Goal: Task Accomplishment & Management: Manage account settings

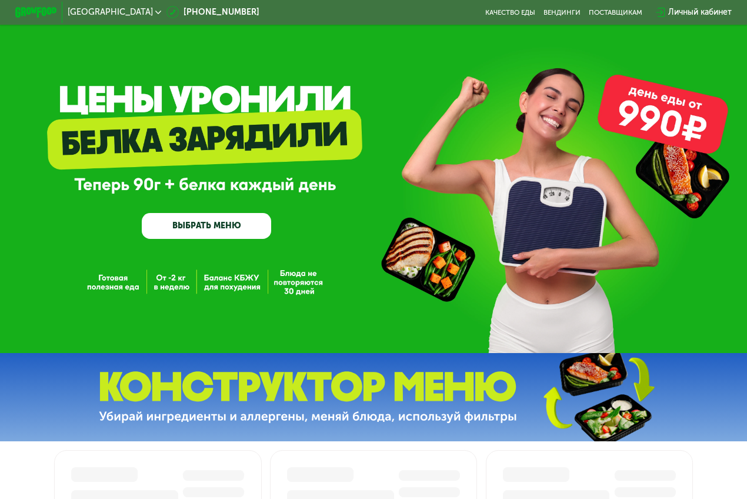
click at [716, 9] on div "Личный кабинет" at bounding box center [700, 12] width 64 height 12
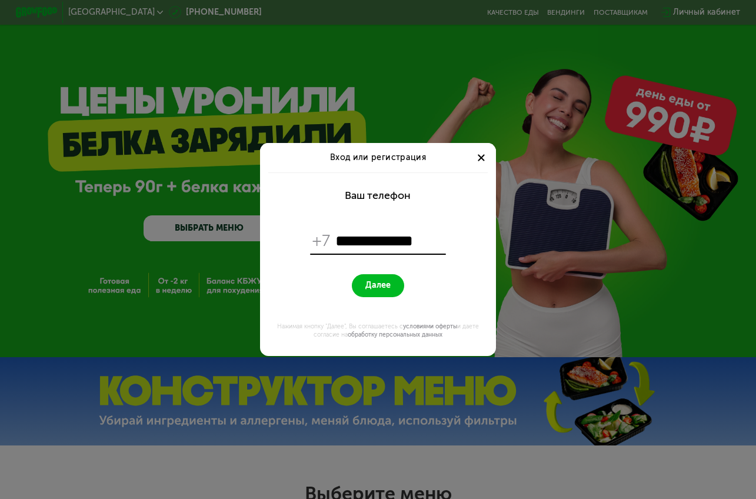
type input "**********"
click at [352, 274] on button "Далее" at bounding box center [378, 285] width 52 height 22
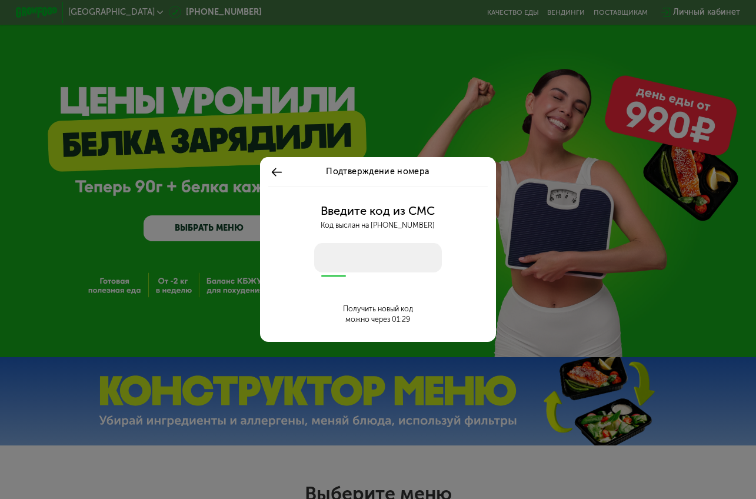
click at [388, 270] on input "number" at bounding box center [378, 257] width 128 height 29
click at [385, 257] on input "number" at bounding box center [378, 257] width 128 height 29
type input "****"
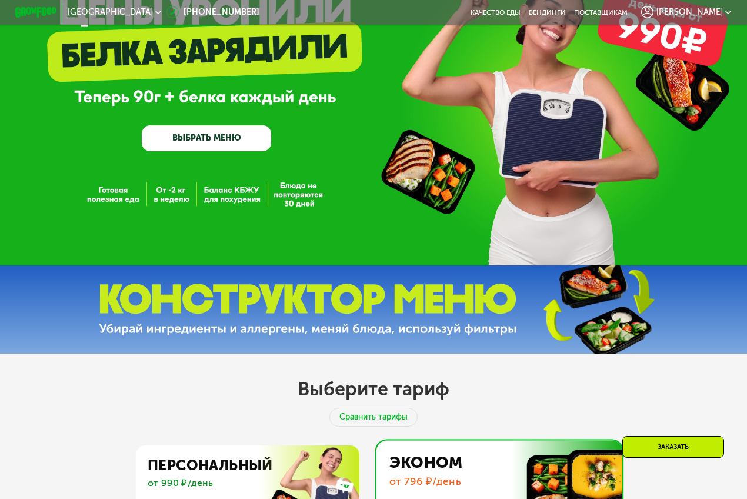
scroll to position [78, 0]
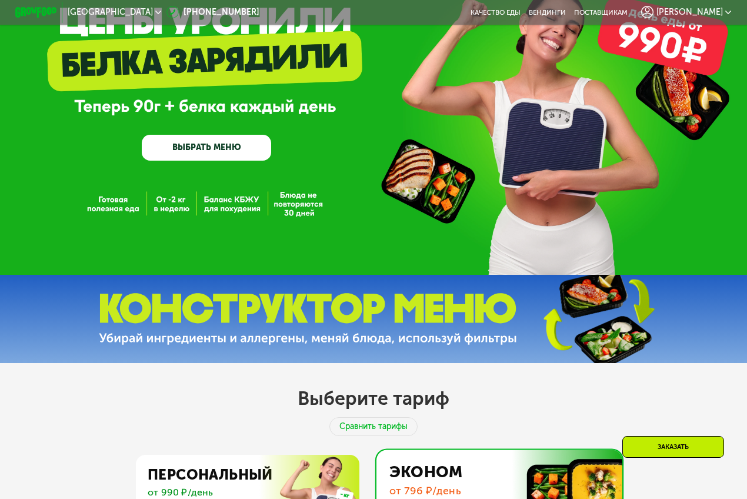
click at [694, 13] on span "[PERSON_NAME]" at bounding box center [690, 12] width 66 height 8
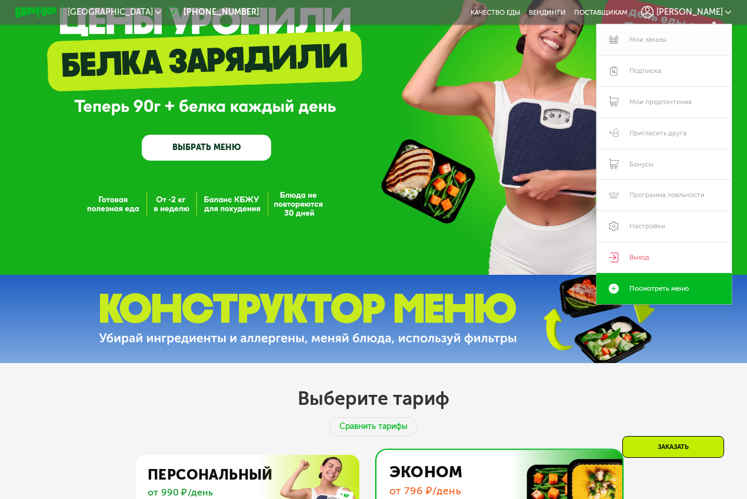
click at [688, 41] on link "Мои заказы" at bounding box center [664, 39] width 135 height 31
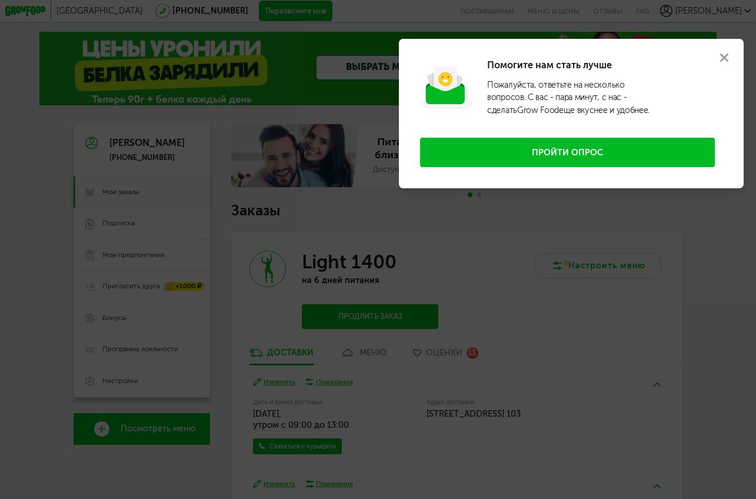
click at [727, 56] on icon at bounding box center [724, 58] width 8 height 8
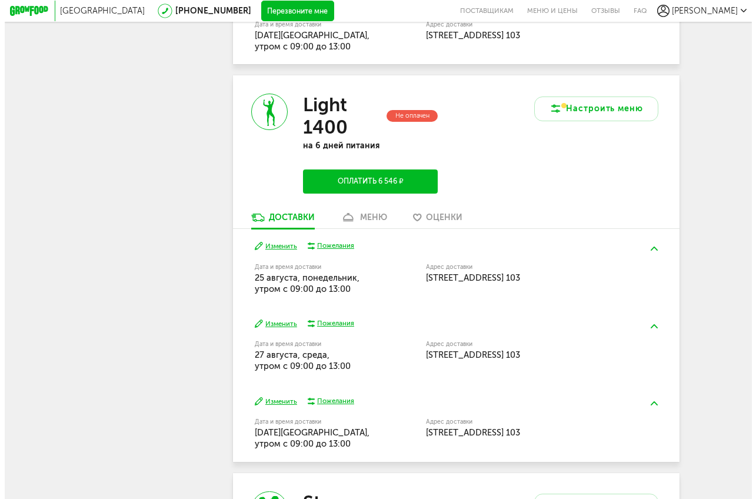
scroll to position [475, 0]
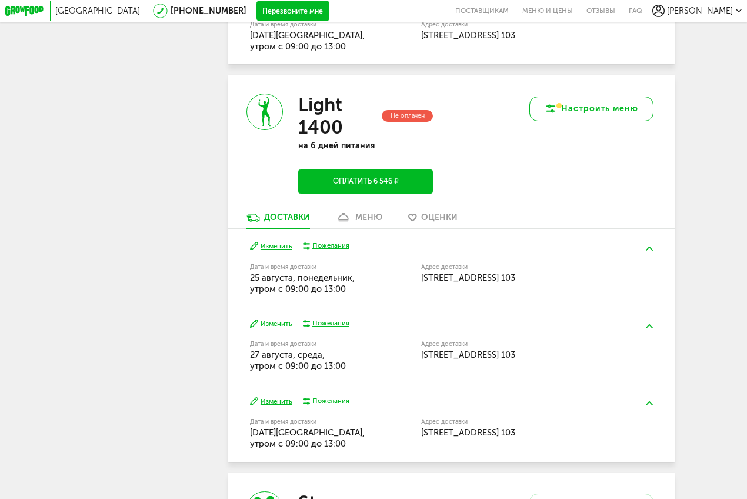
click at [557, 114] on icon at bounding box center [551, 108] width 12 height 12
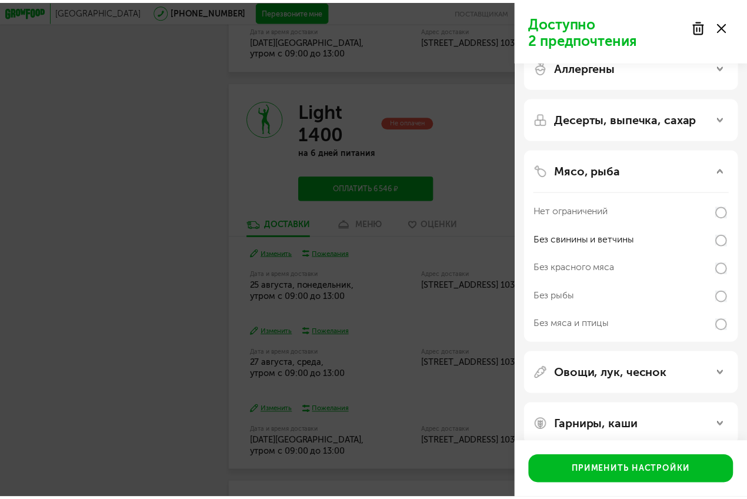
scroll to position [0, 0]
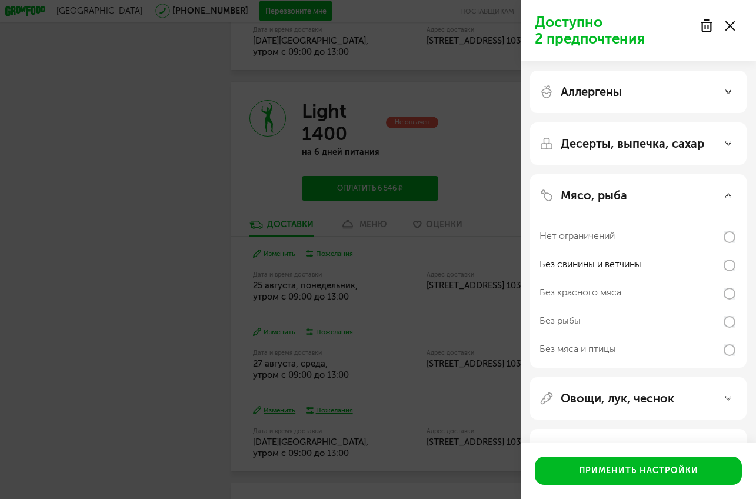
click at [735, 28] on div at bounding box center [716, 26] width 49 height 24
click at [732, 23] on use at bounding box center [729, 25] width 9 height 9
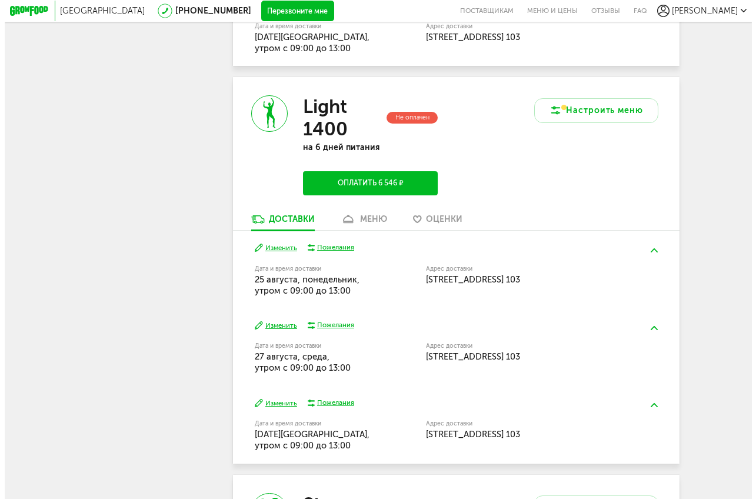
scroll to position [473, 0]
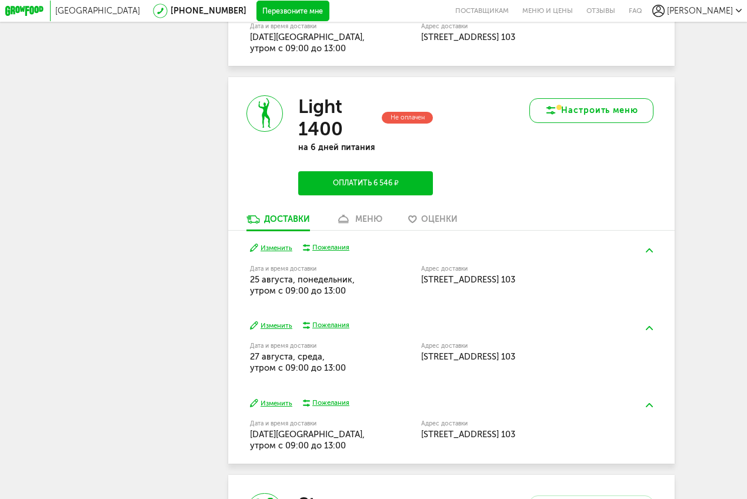
click at [591, 114] on button "Настроить меню" at bounding box center [591, 110] width 125 height 25
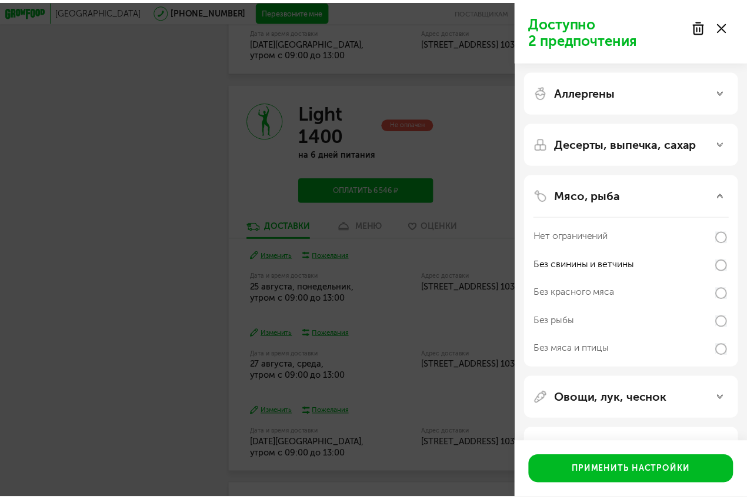
scroll to position [41, 0]
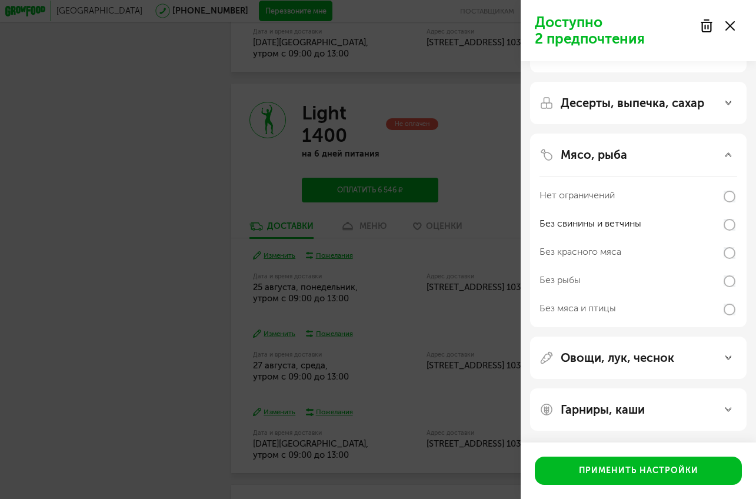
click at [436, 131] on div "Доступно 2 предпочтения Аллергены Десерты, выпечка, сахар Мясо, рыба Нет ограни…" at bounding box center [378, 249] width 756 height 499
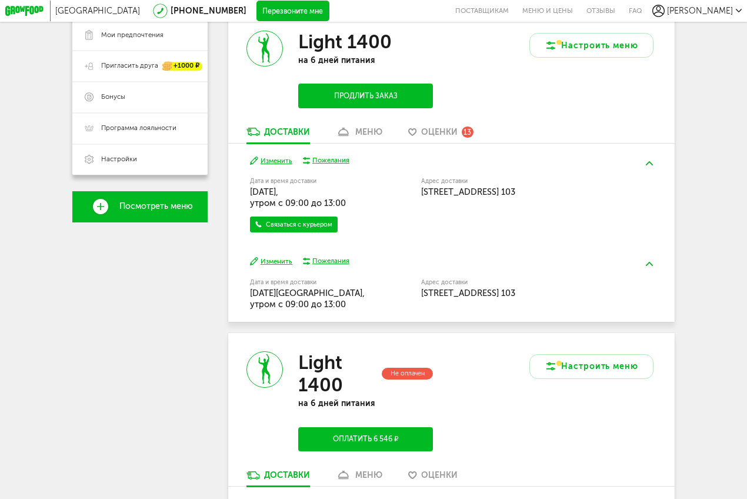
scroll to position [166, 0]
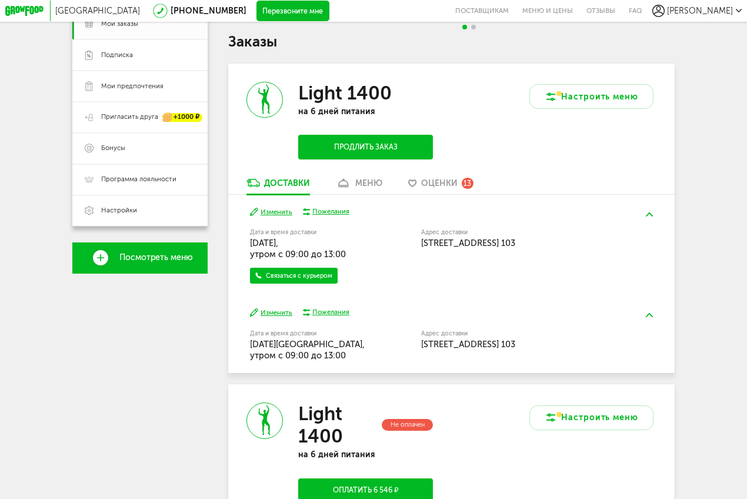
click at [441, 178] on div "Light 1400 на 6 дней питания Продлить заказ" at bounding box center [339, 121] width 223 height 114
click at [436, 188] on span "Оценки" at bounding box center [439, 183] width 36 height 10
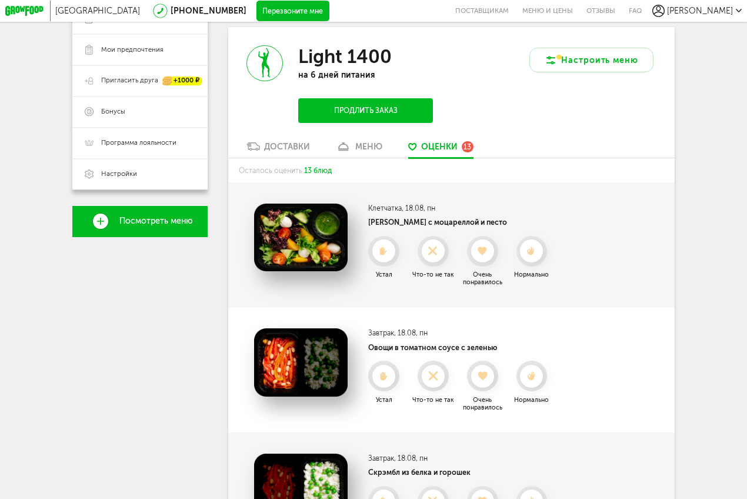
scroll to position [249, 0]
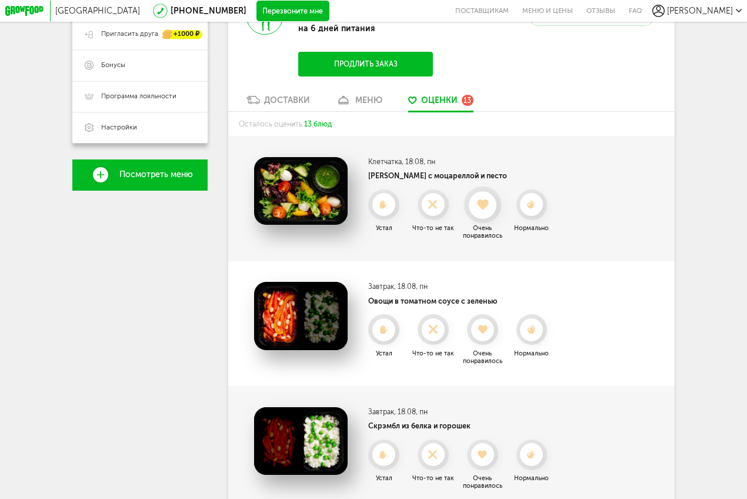
click at [491, 206] on icon at bounding box center [483, 204] width 28 height 11
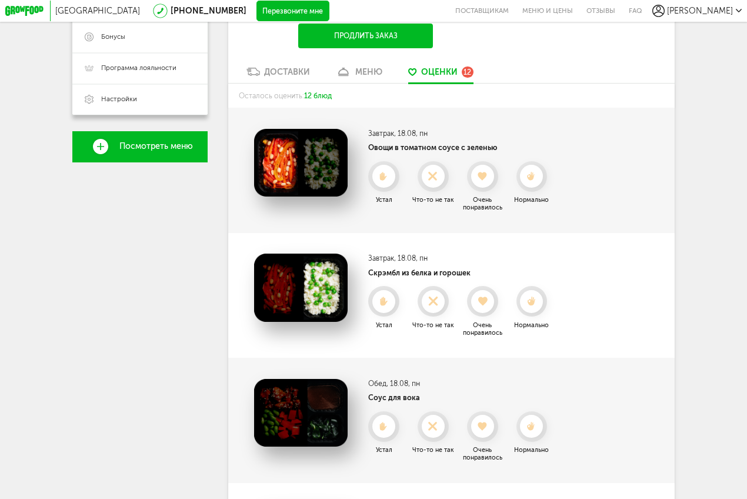
scroll to position [343, 0]
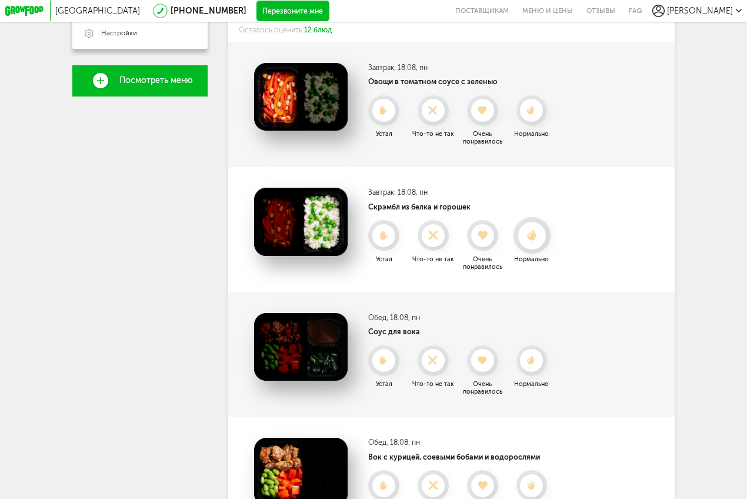
click at [528, 237] on icon at bounding box center [532, 235] width 28 height 11
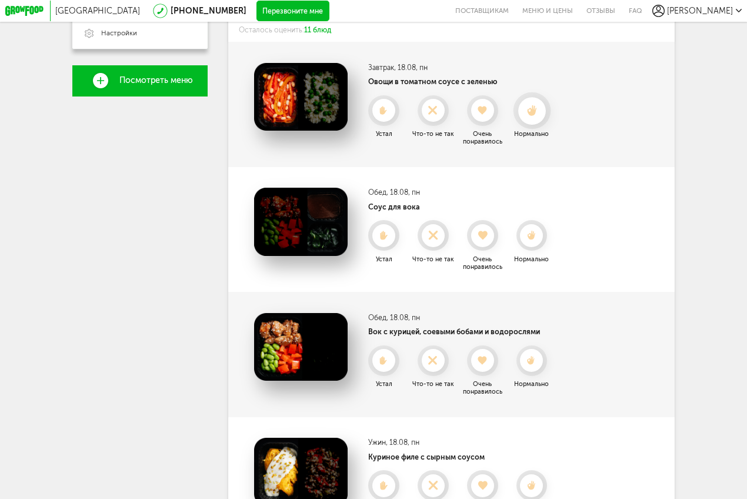
click at [541, 115] on icon at bounding box center [532, 110] width 28 height 11
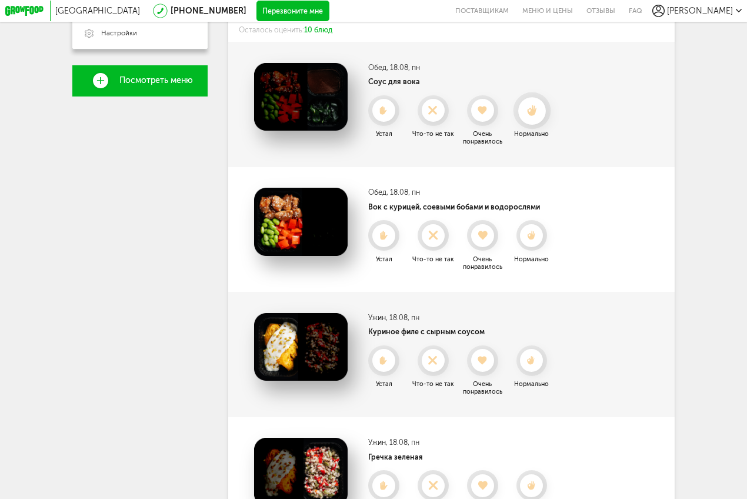
click at [537, 115] on use at bounding box center [531, 110] width 9 height 11
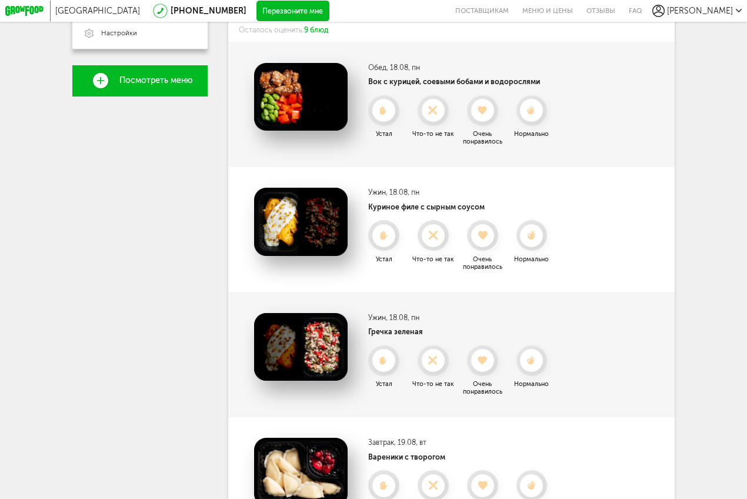
click at [535, 115] on use at bounding box center [532, 110] width 8 height 9
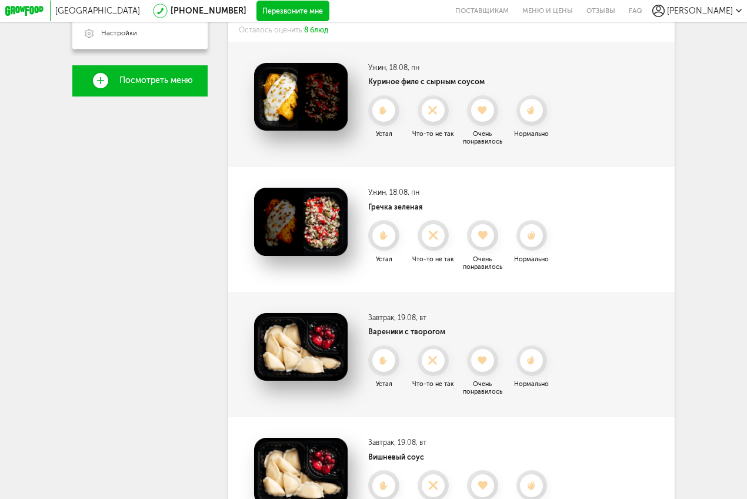
click at [535, 115] on use at bounding box center [532, 110] width 8 height 9
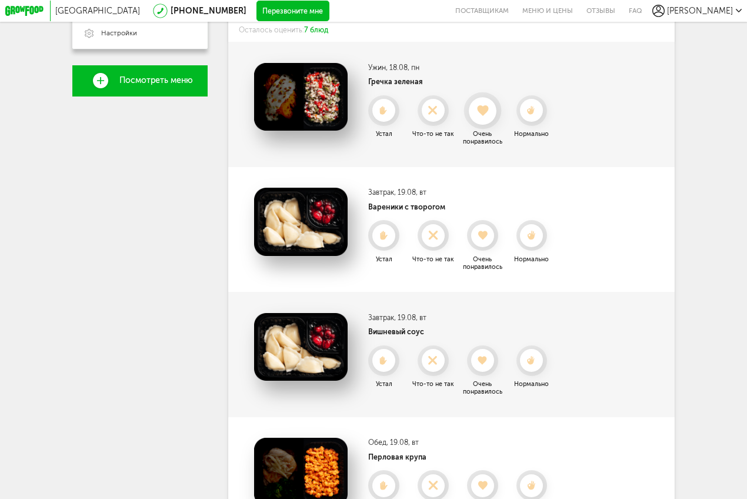
click at [495, 115] on icon at bounding box center [483, 110] width 28 height 11
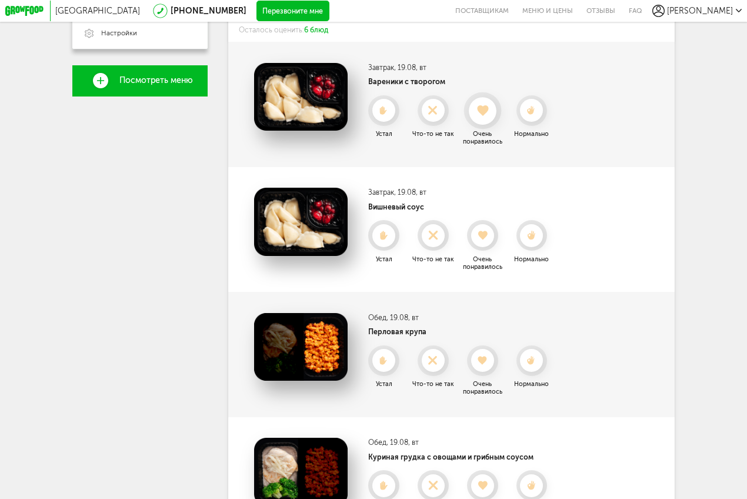
click at [496, 114] on icon at bounding box center [483, 110] width 28 height 11
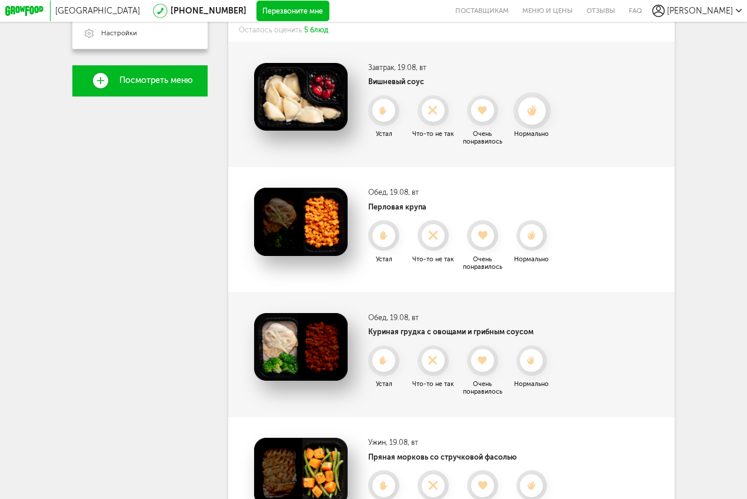
click at [531, 115] on use at bounding box center [531, 110] width 9 height 11
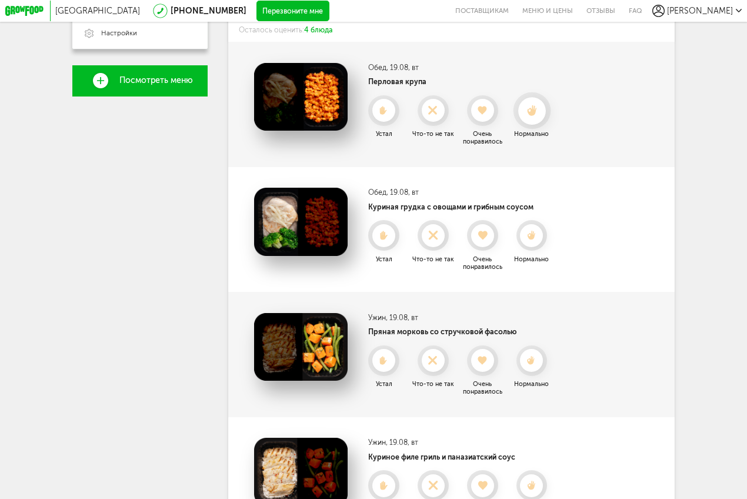
click at [533, 115] on use at bounding box center [531, 110] width 9 height 11
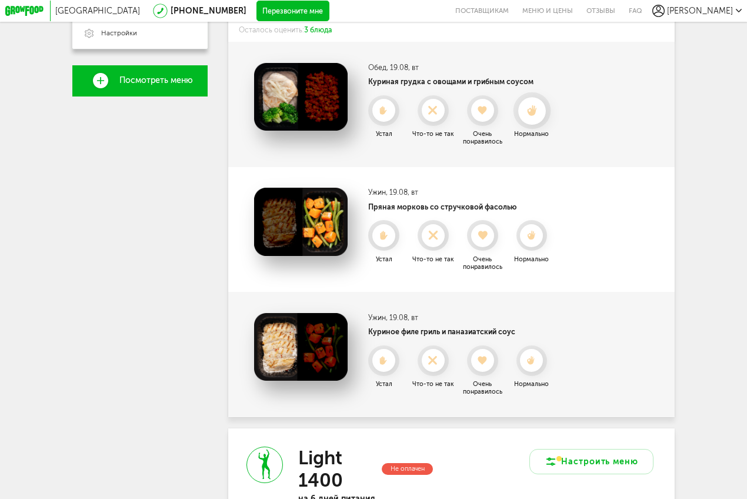
click at [534, 124] on div at bounding box center [532, 110] width 28 height 28
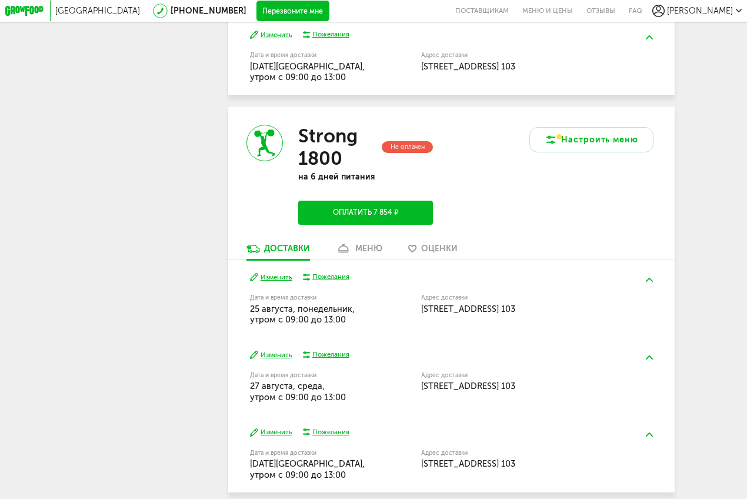
scroll to position [962, 0]
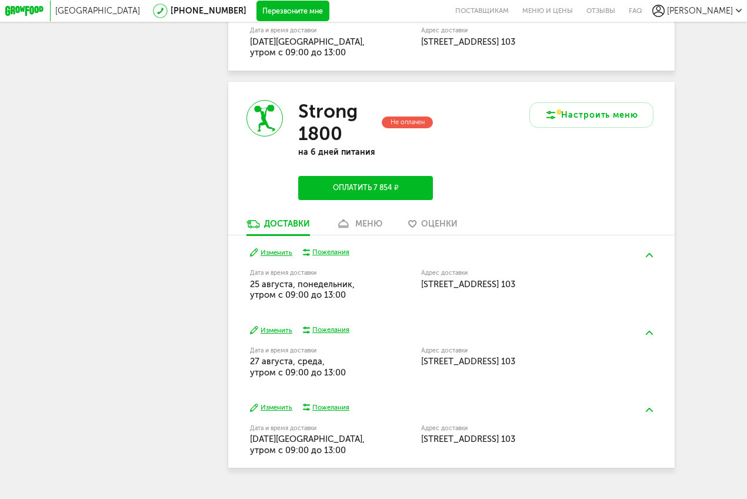
click at [265, 257] on button "Изменить" at bounding box center [271, 252] width 42 height 9
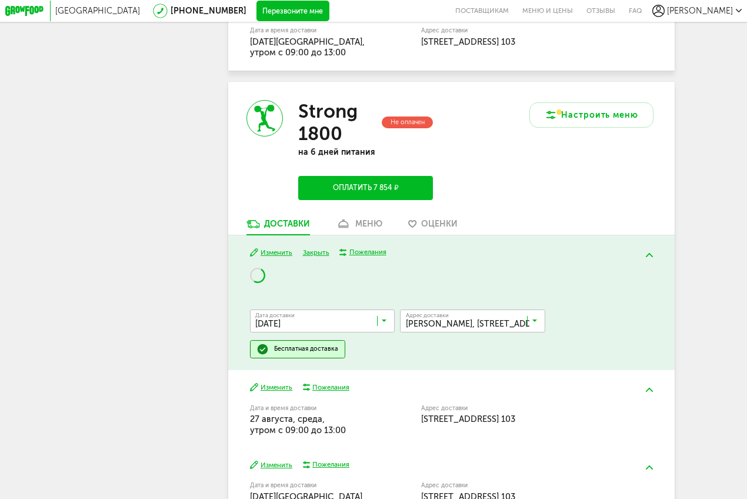
scroll to position [1058, 0]
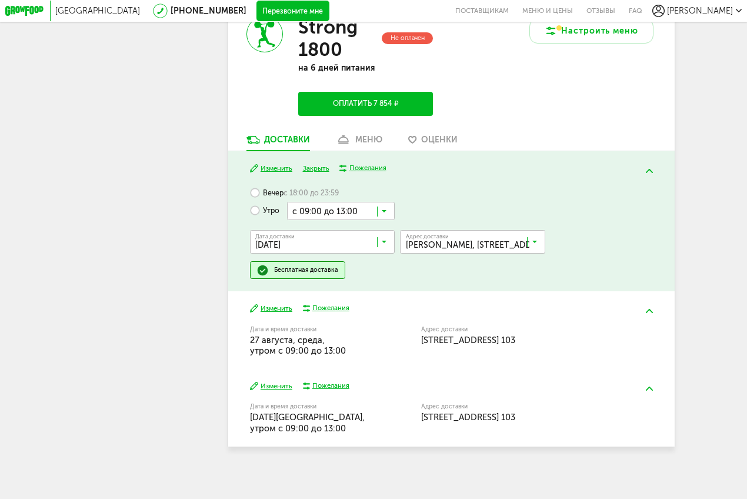
click at [278, 164] on div "Изменить Закрыть Пожелания Вечер с 18:00 до 23:59 Утро с 09:00 до 13:00 Загрузк…" at bounding box center [451, 221] width 446 height 140
click at [357, 145] on div "меню" at bounding box center [368, 140] width 27 height 10
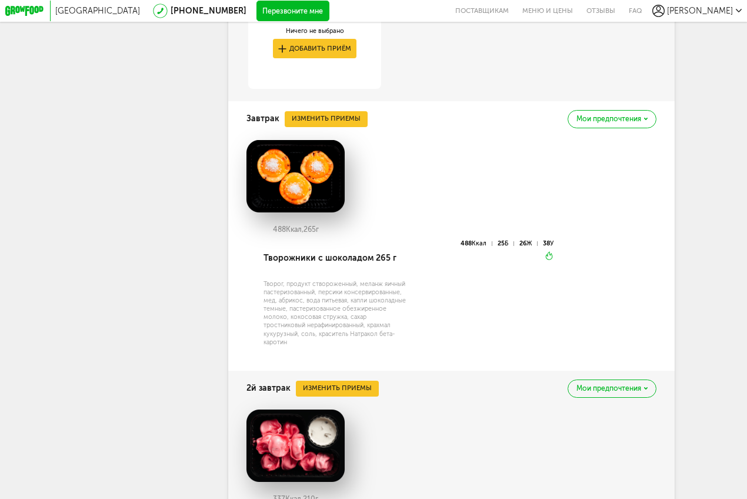
scroll to position [1069, 0]
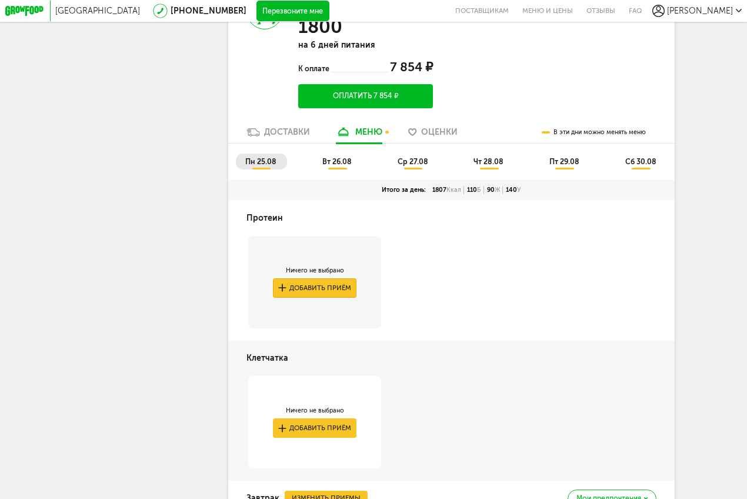
click at [327, 298] on button "Добавить приём" at bounding box center [314, 287] width 83 height 19
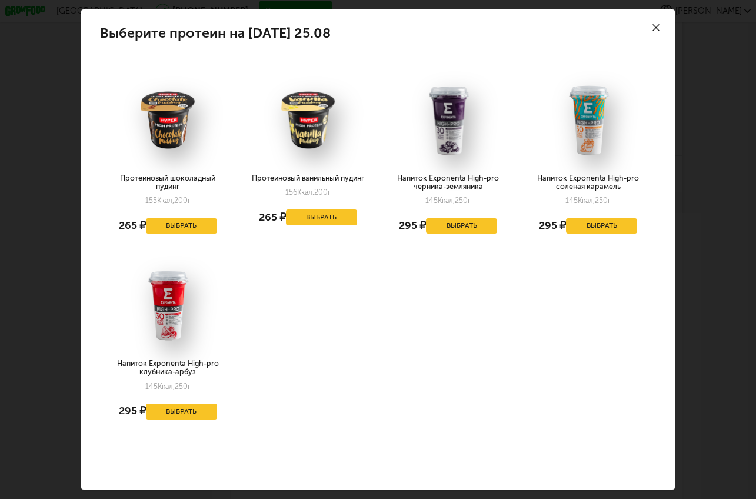
click at [657, 24] on icon at bounding box center [655, 27] width 7 height 7
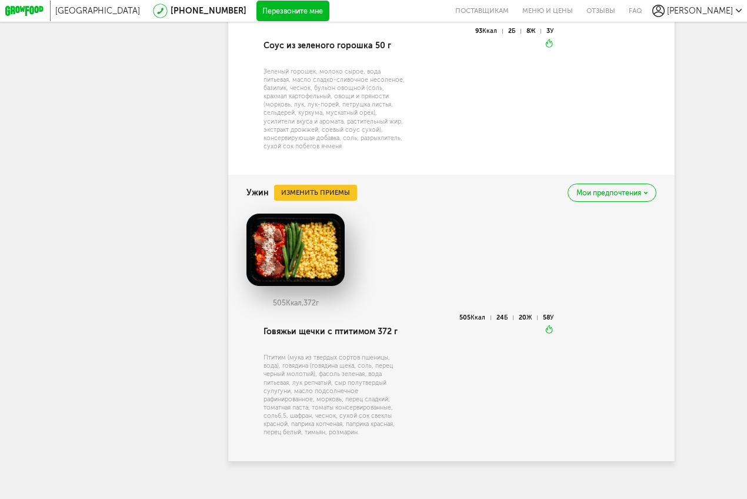
scroll to position [2358, 0]
click at [345, 184] on button "Изменить приемы" at bounding box center [315, 191] width 83 height 15
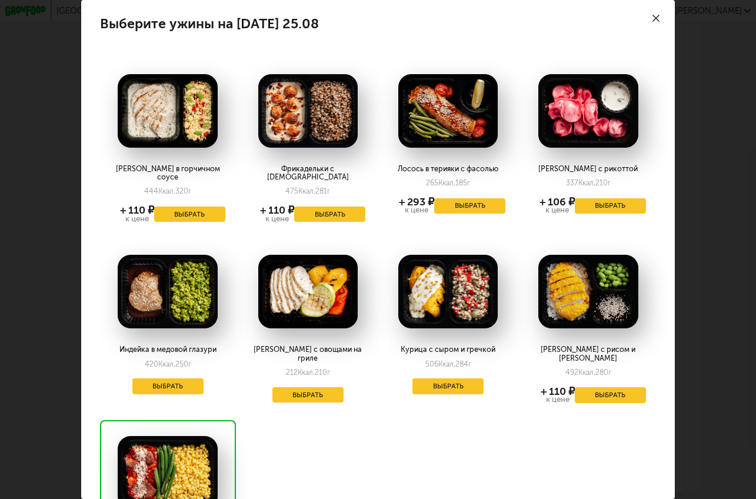
click at [647, 23] on div at bounding box center [656, 18] width 36 height 36
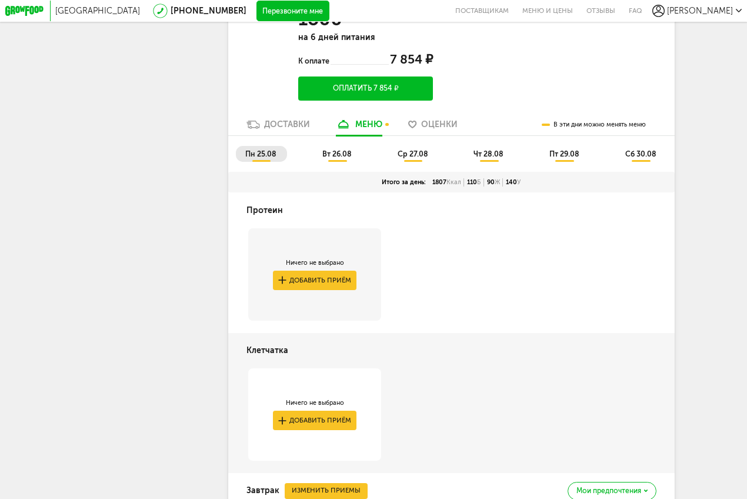
scroll to position [1009, 0]
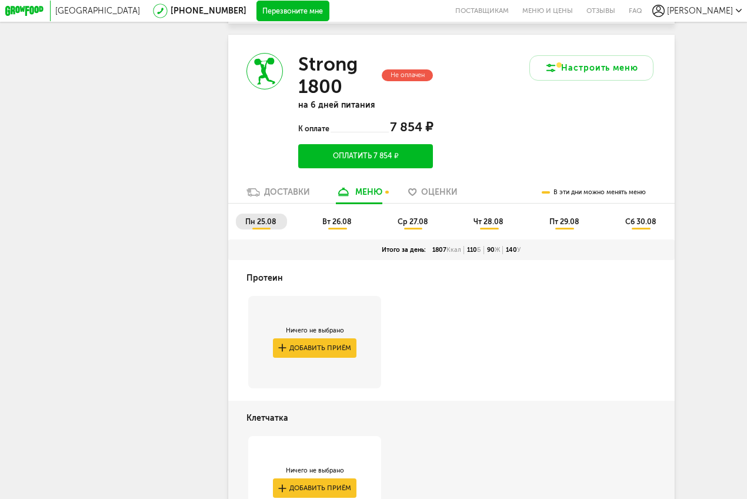
click at [344, 226] on span "вт 26.08" at bounding box center [336, 221] width 29 height 9
click at [261, 226] on span "пн 25.08" at bounding box center [260, 221] width 31 height 9
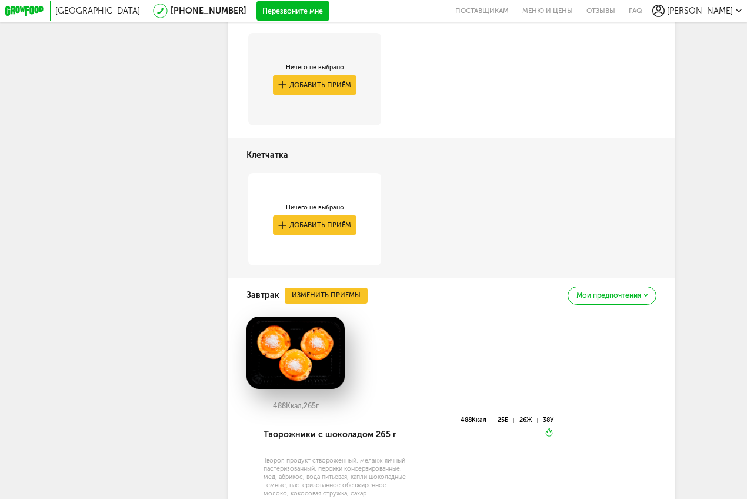
scroll to position [1323, 0]
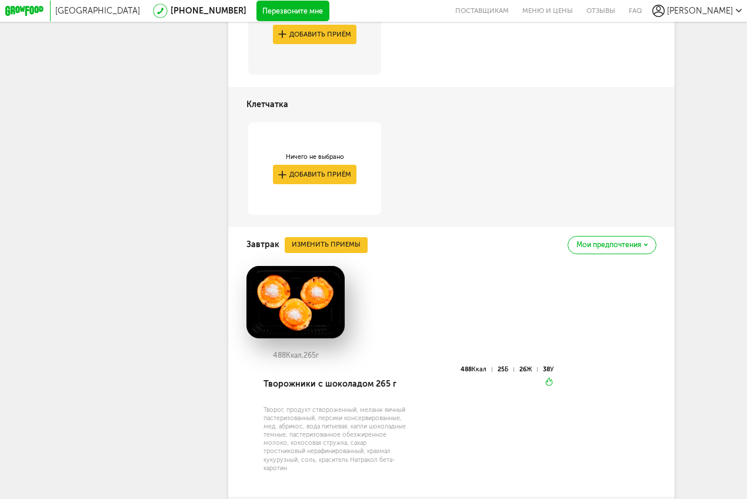
click at [619, 248] on span "Мои предпочтения" at bounding box center [609, 244] width 65 height 7
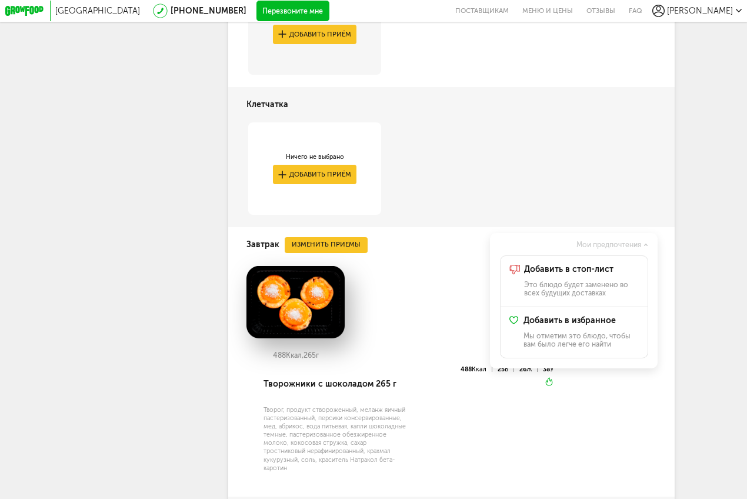
click at [690, 237] on div "[GEOGRAPHIC_DATA] [PHONE_NUMBER] Перезвоните мне поставщикам Меню и цены Отзывы…" at bounding box center [373, 112] width 747 height 2871
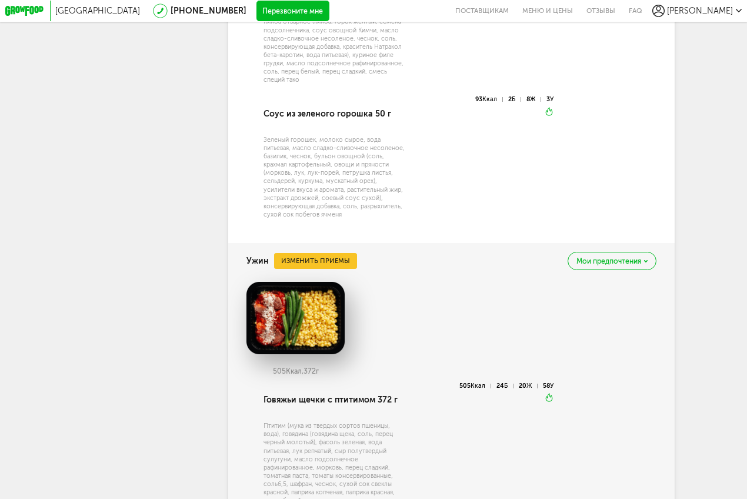
scroll to position [2358, 0]
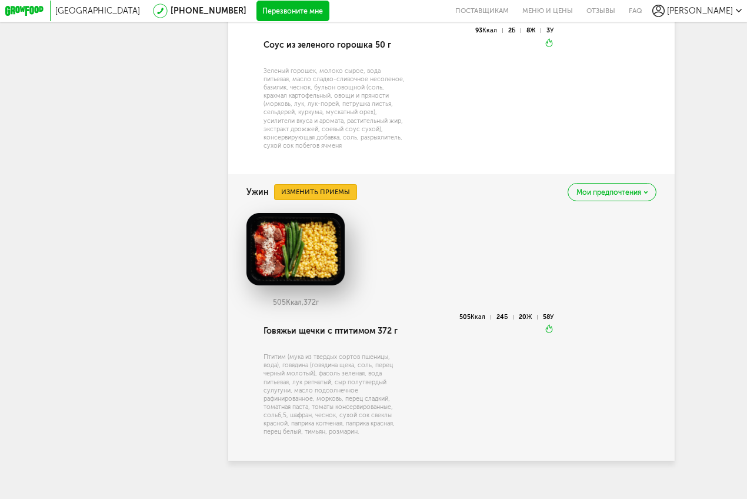
click at [308, 184] on button "Изменить приемы" at bounding box center [315, 191] width 83 height 15
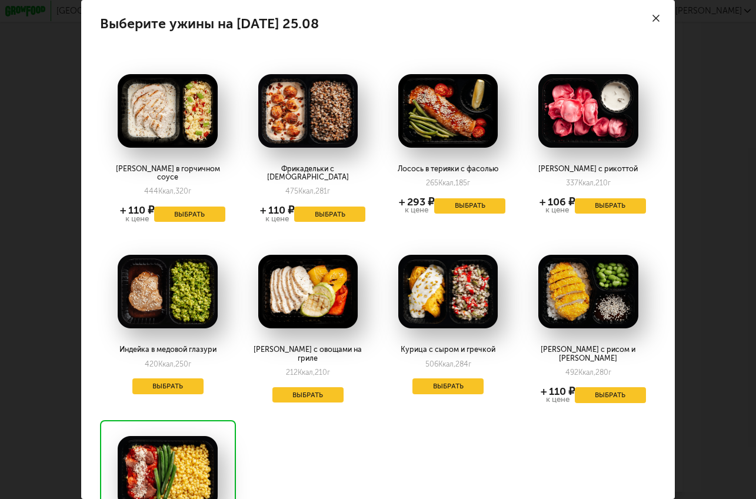
click at [652, 16] on use at bounding box center [655, 18] width 7 height 7
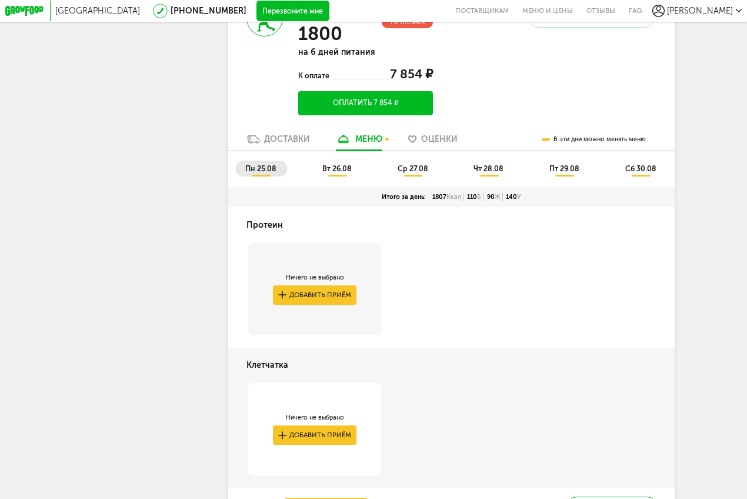
scroll to position [1152, 0]
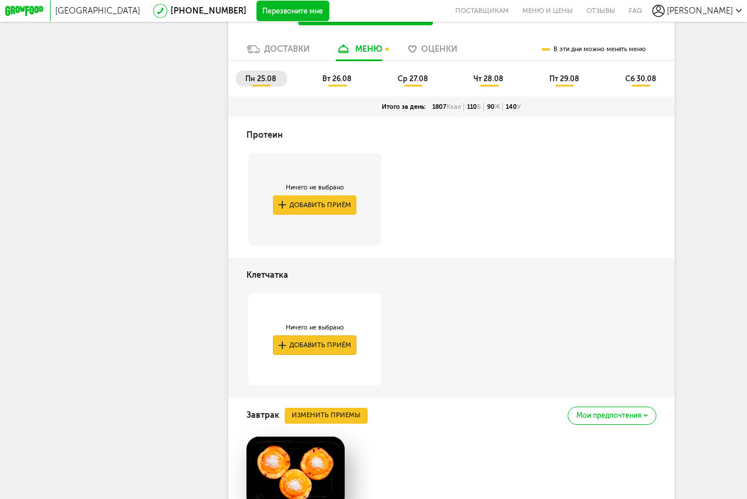
click at [322, 355] on button "Добавить приём" at bounding box center [314, 344] width 83 height 19
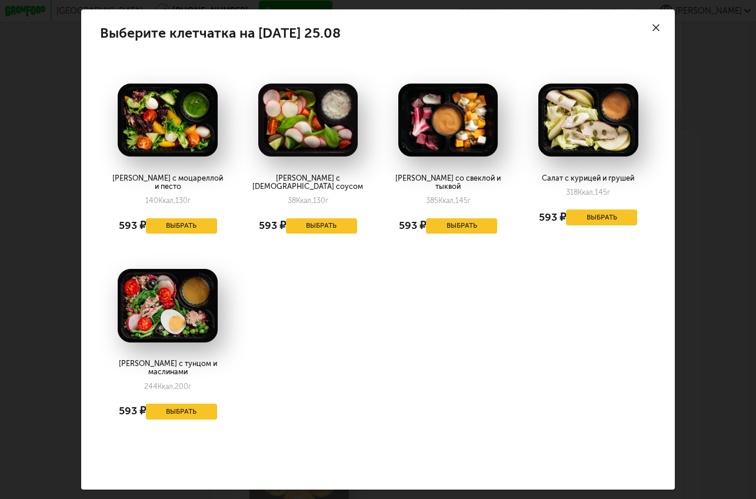
click at [697, 186] on div "Выберите клетчатка на [DATE] 25.08 Салат с моцареллой и песто 140 Ккал, 130 г 5…" at bounding box center [378, 249] width 756 height 499
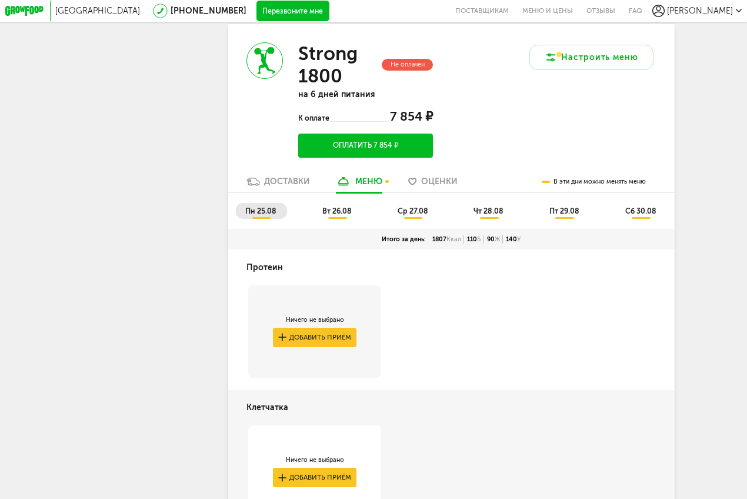
scroll to position [970, 0]
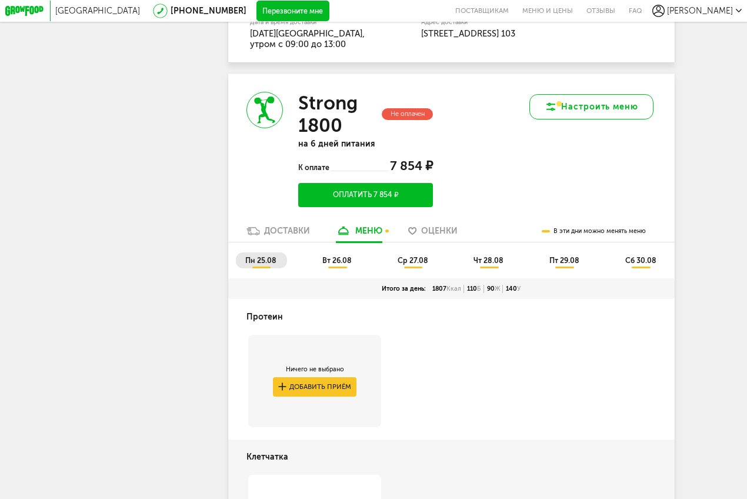
click at [572, 114] on button "Настроить меню" at bounding box center [591, 106] width 125 height 25
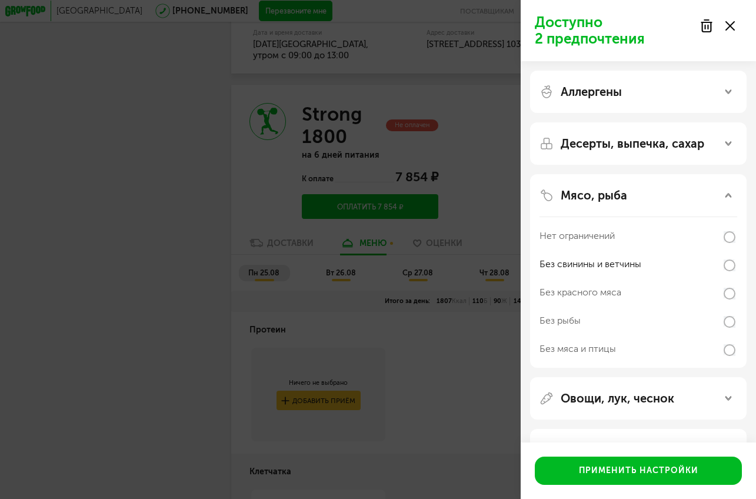
click at [455, 144] on div "Доступно 2 предпочтения Аллергены Десерты, выпечка, сахар Мясо, рыба Нет ограни…" at bounding box center [378, 249] width 756 height 499
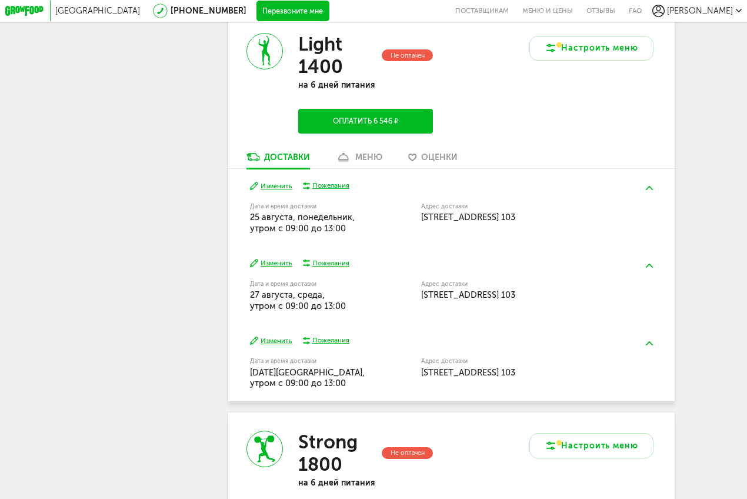
scroll to position [632, 0]
click at [354, 165] on link "меню" at bounding box center [359, 159] width 56 height 16
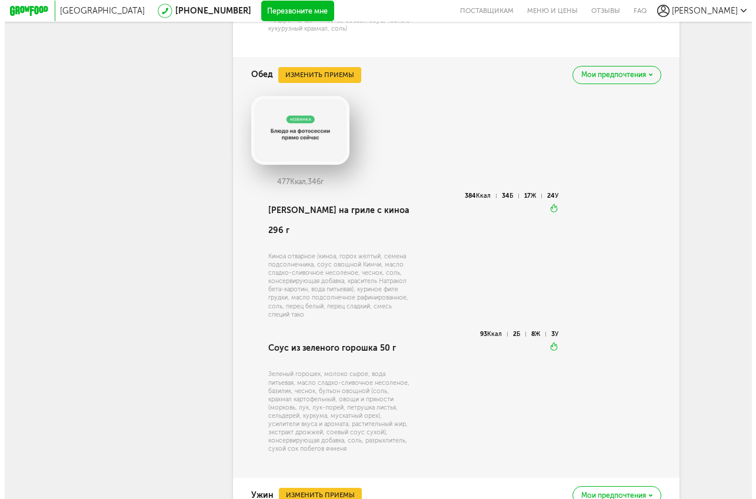
scroll to position [1375, 0]
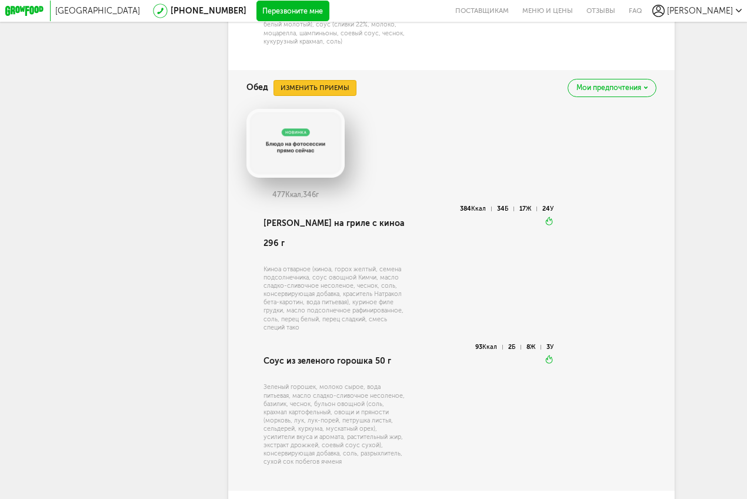
click at [345, 88] on button "Изменить приемы" at bounding box center [315, 87] width 83 height 15
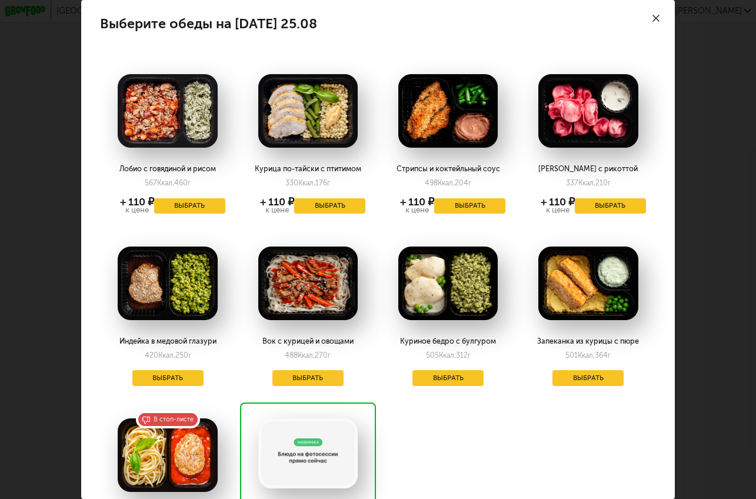
scroll to position [102, 0]
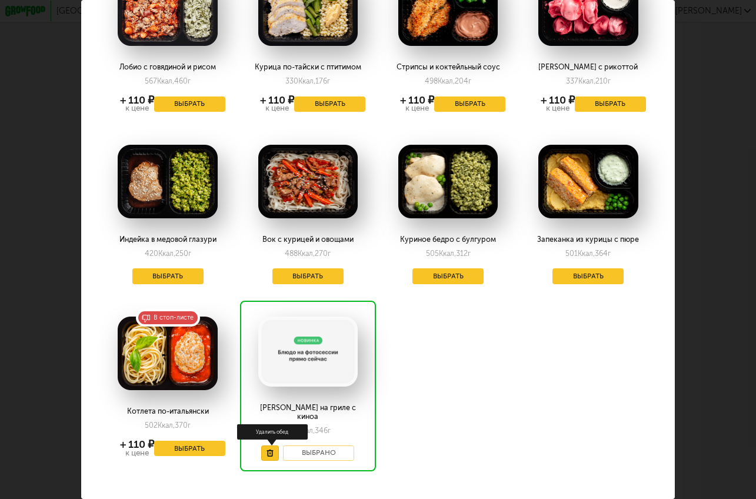
click at [265, 451] on button at bounding box center [270, 453] width 18 height 16
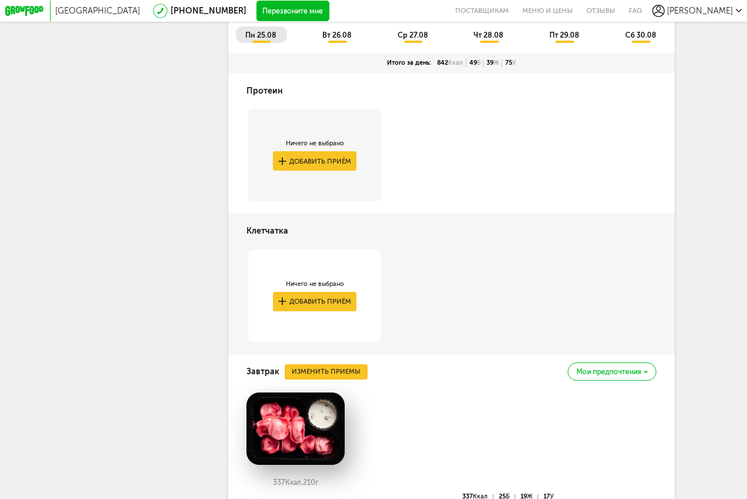
scroll to position [775, 0]
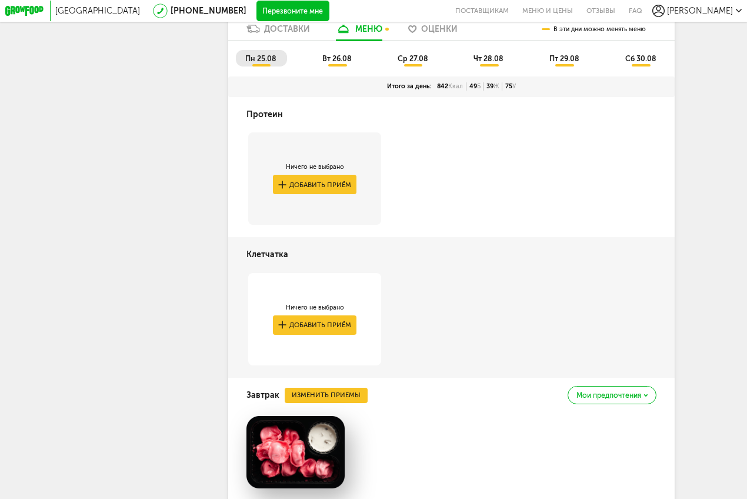
click at [317, 66] on li "вт 26.08" at bounding box center [337, 58] width 49 height 16
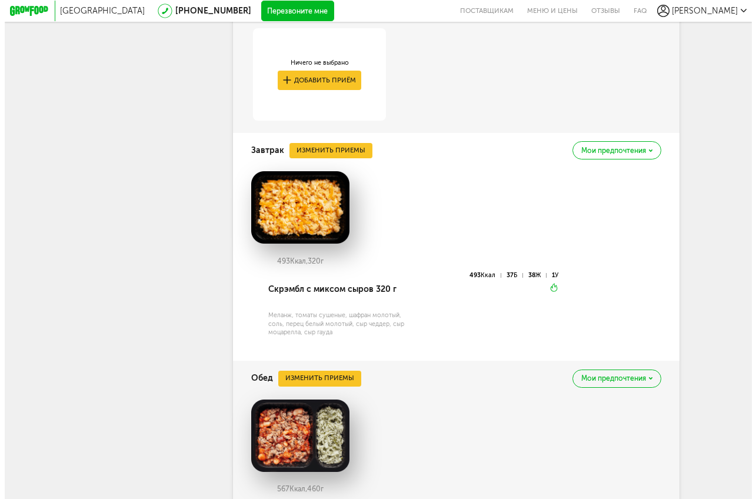
scroll to position [1021, 0]
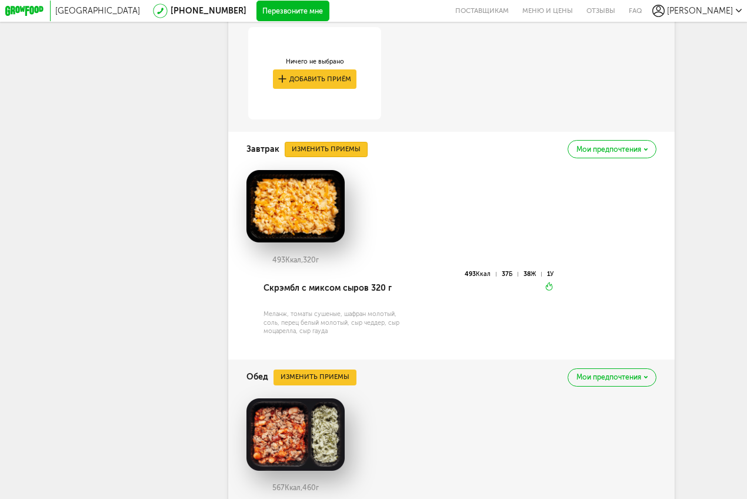
click at [346, 157] on button "Изменить приемы" at bounding box center [326, 149] width 83 height 15
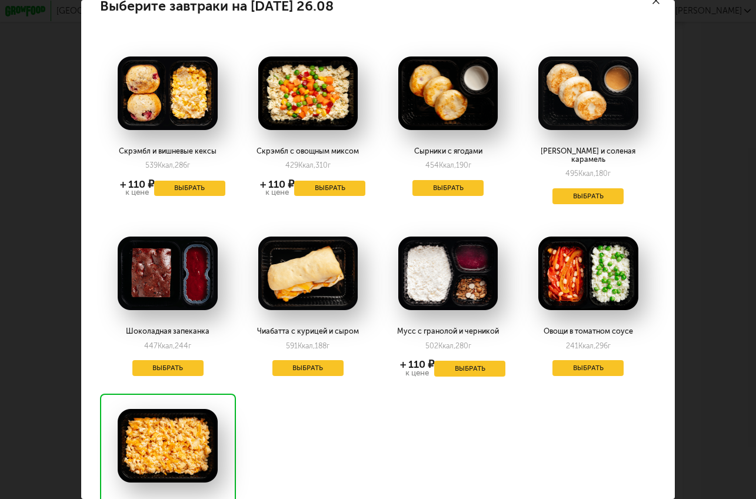
scroll to position [135, 0]
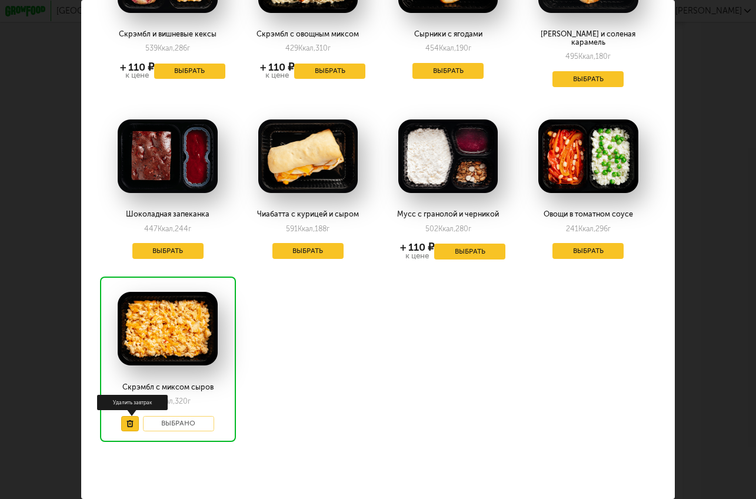
click at [136, 416] on button at bounding box center [130, 424] width 18 height 16
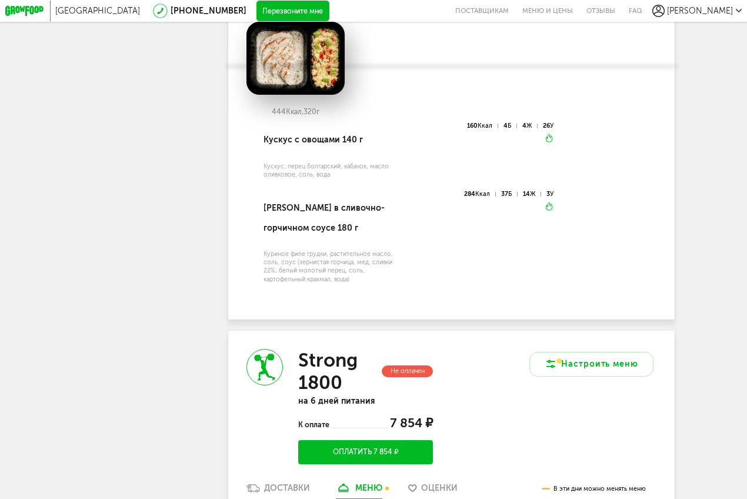
scroll to position [1584, 0]
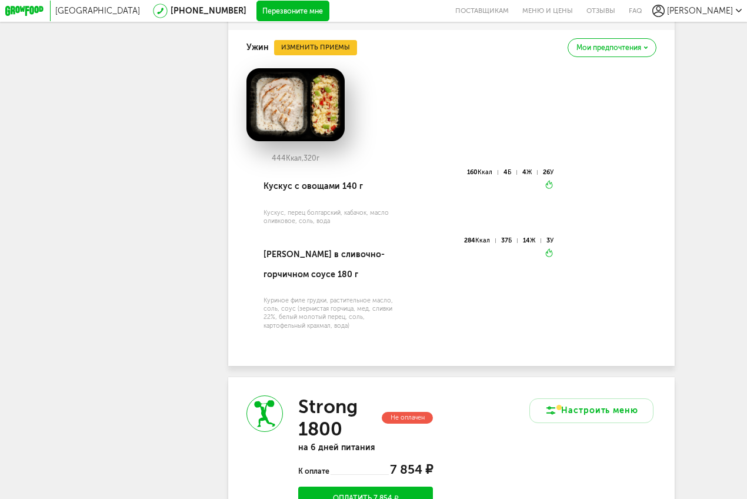
click at [301, 65] on div "Ужин Изменить приемы Мои предпочтения" at bounding box center [452, 47] width 410 height 35
click at [305, 55] on button "Изменить приемы" at bounding box center [315, 47] width 83 height 15
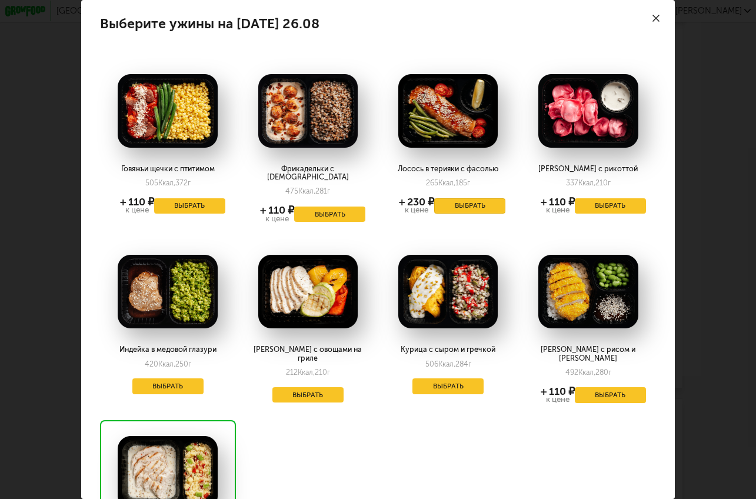
click at [475, 205] on button "Выбрать" at bounding box center [469, 206] width 71 height 16
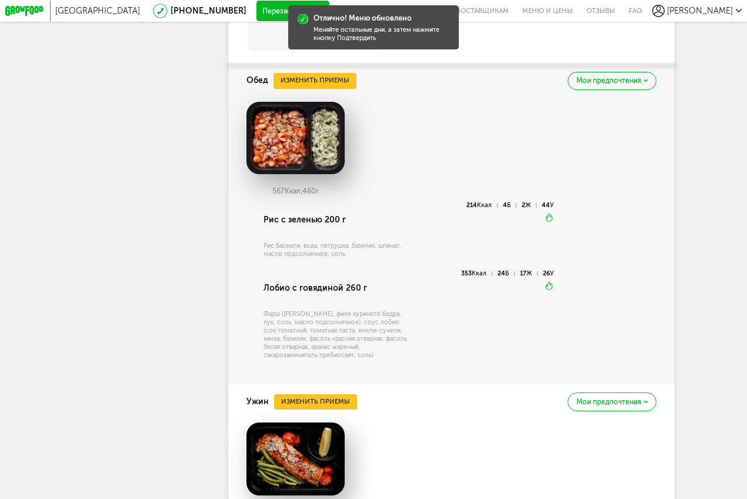
scroll to position [1228, 0]
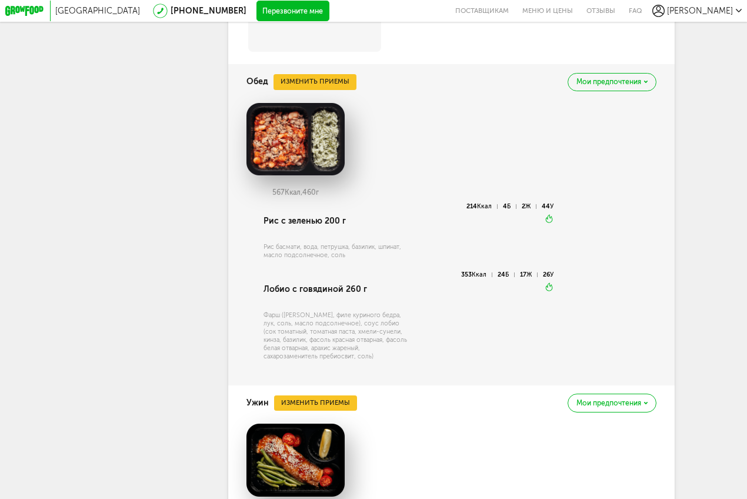
drag, startPoint x: 314, startPoint y: 115, endPoint x: 316, endPoint y: 135, distance: 20.1
click at [315, 126] on div "Обед Изменить приемы Мои предпочтения 567 Ккал, 460 г Рис с зеленью 200 г Рис б…" at bounding box center [451, 224] width 446 height 321
click at [316, 135] on img at bounding box center [296, 139] width 99 height 72
click at [395, 131] on div "567 Ккал, 460 г" at bounding box center [452, 153] width 410 height 101
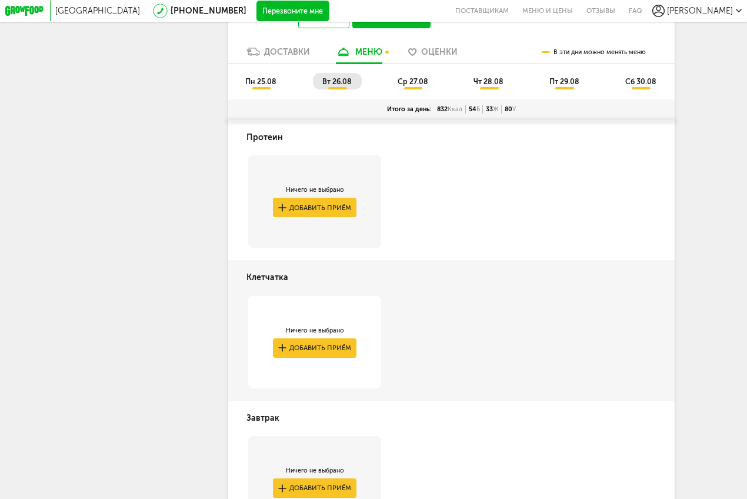
scroll to position [612, 0]
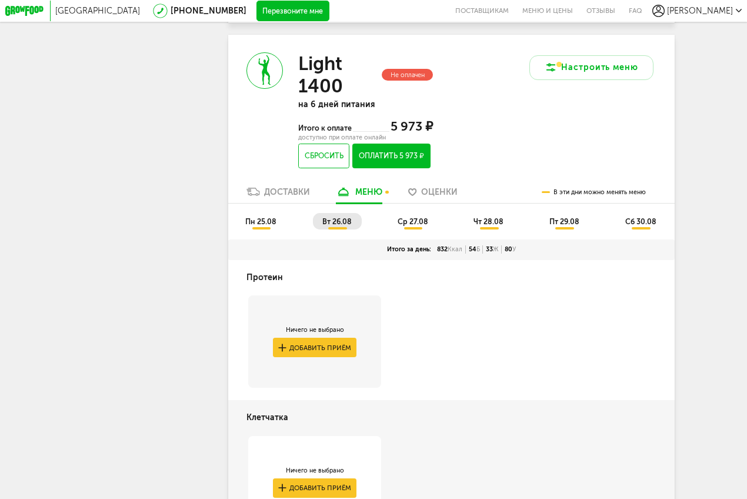
click at [422, 226] on span "ср 27.08" at bounding box center [413, 221] width 31 height 9
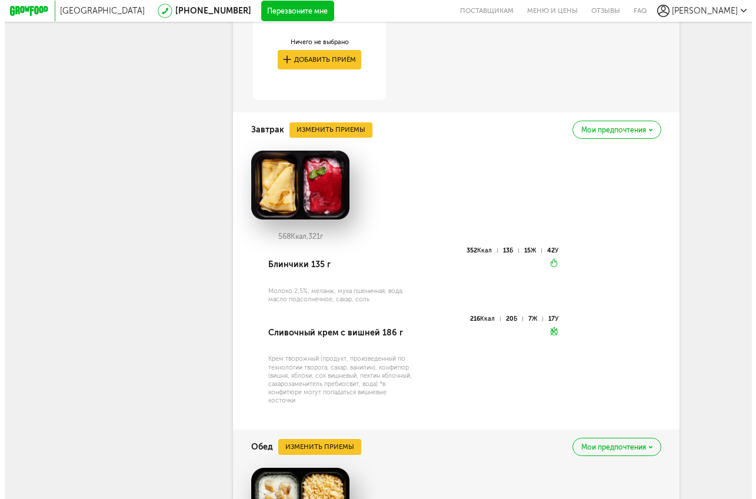
scroll to position [1020, 0]
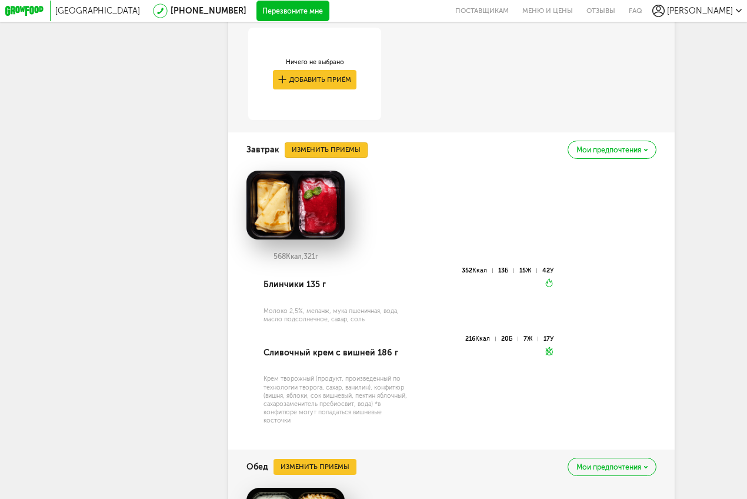
click at [348, 158] on button "Изменить приемы" at bounding box center [326, 149] width 83 height 15
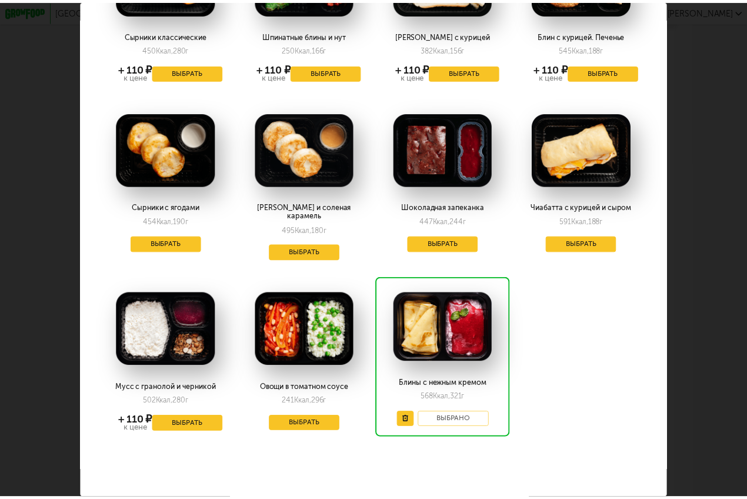
scroll to position [135, 0]
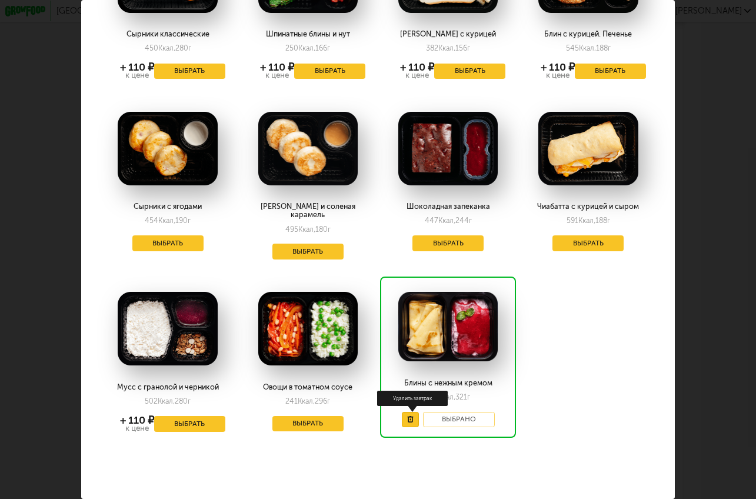
click at [402, 412] on button at bounding box center [411, 420] width 18 height 16
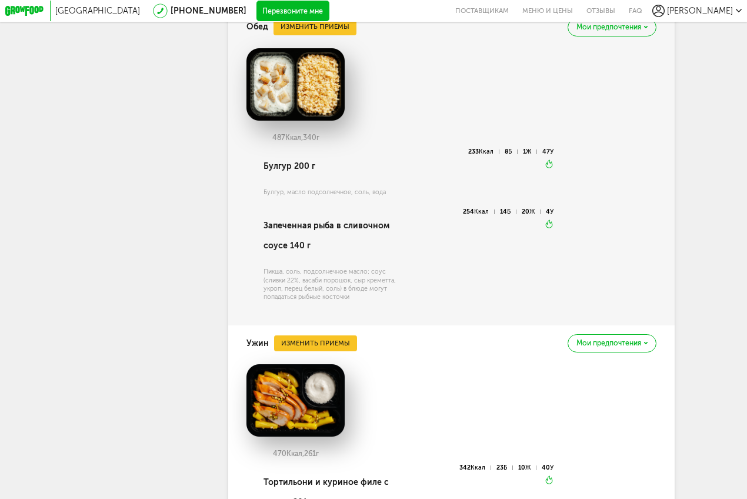
scroll to position [1283, 0]
click at [325, 35] on button "Изменить приемы" at bounding box center [315, 27] width 83 height 15
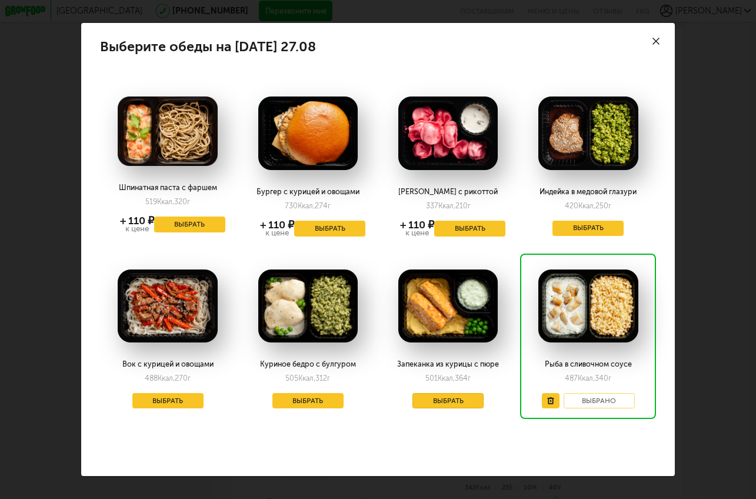
click at [452, 393] on button "Выбрать" at bounding box center [447, 401] width 71 height 16
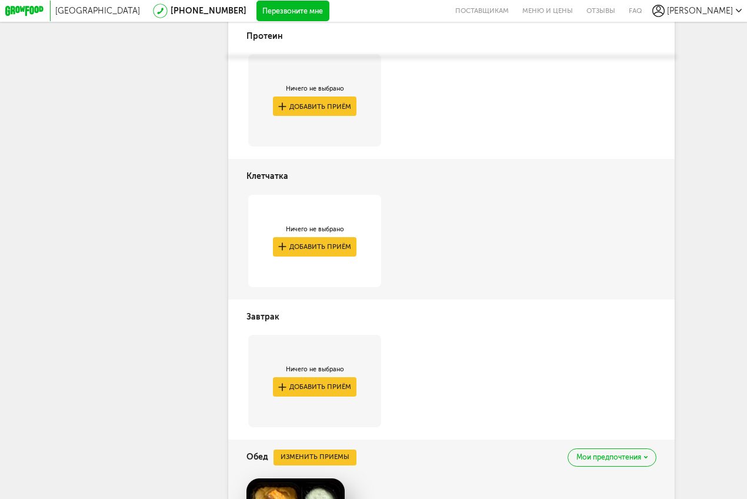
scroll to position [632, 0]
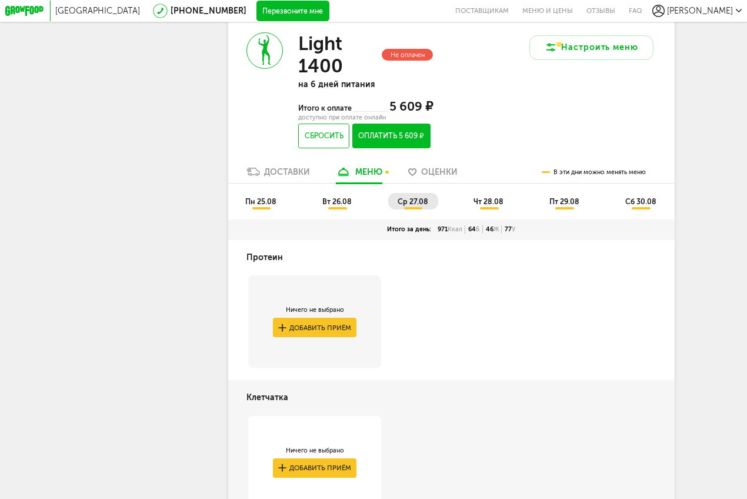
click at [492, 206] on span "чт 28.08" at bounding box center [489, 201] width 30 height 9
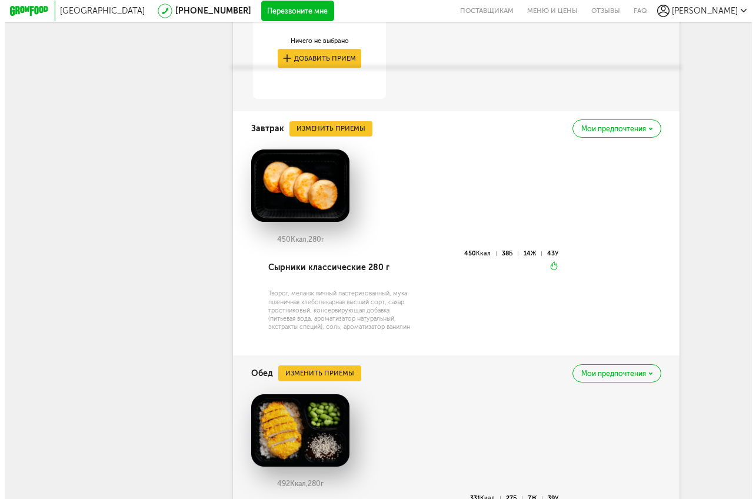
scroll to position [1092, 0]
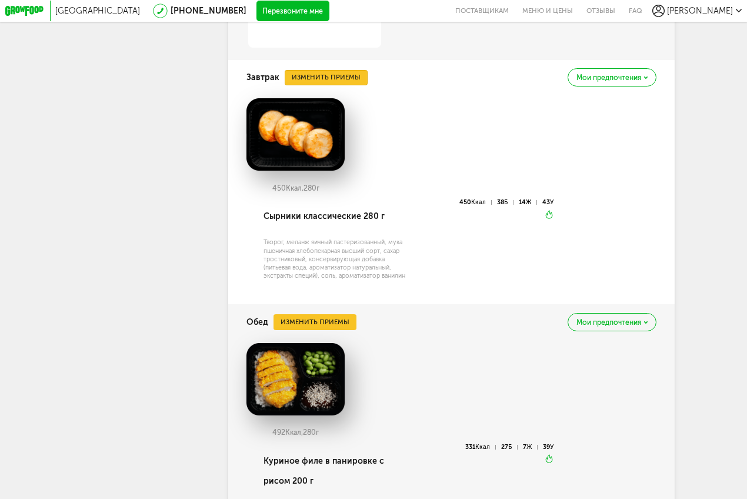
click at [330, 85] on button "Изменить приемы" at bounding box center [326, 77] width 83 height 15
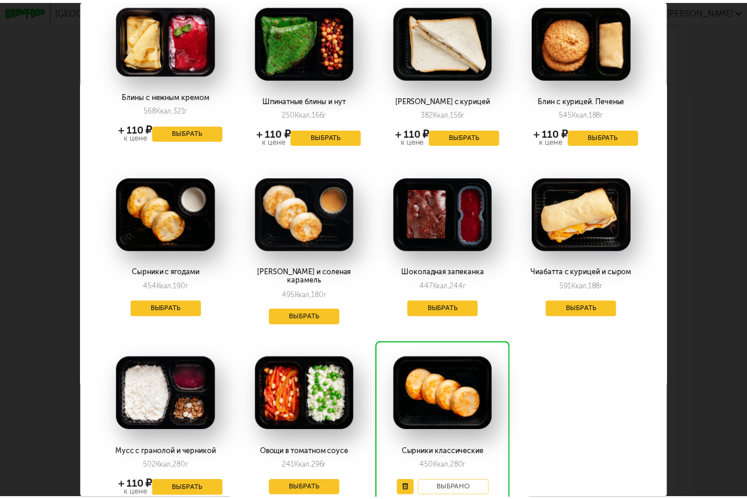
scroll to position [115, 0]
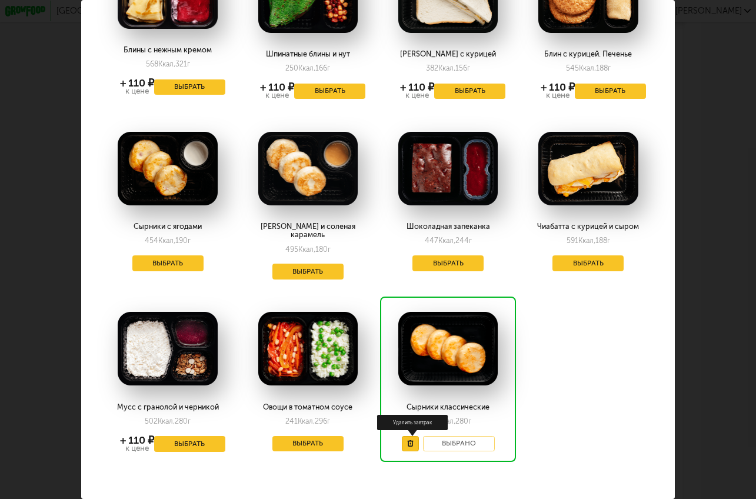
click at [407, 438] on button at bounding box center [411, 444] width 18 height 16
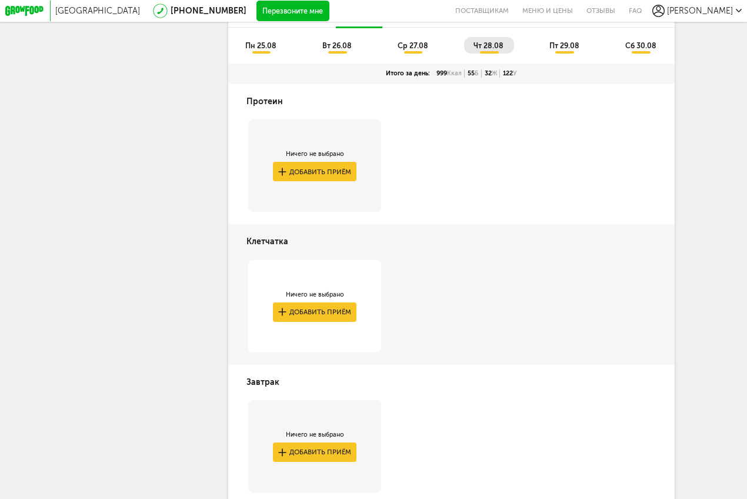
scroll to position [774, 0]
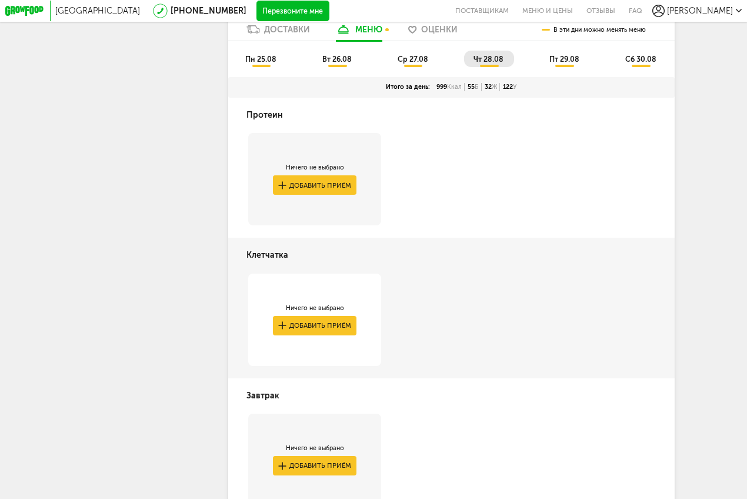
click at [567, 64] on li "пт 29.08" at bounding box center [565, 59] width 50 height 16
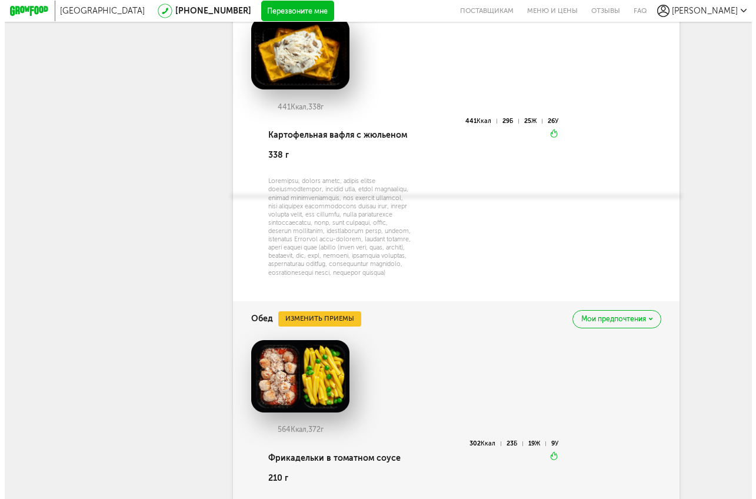
scroll to position [1103, 0]
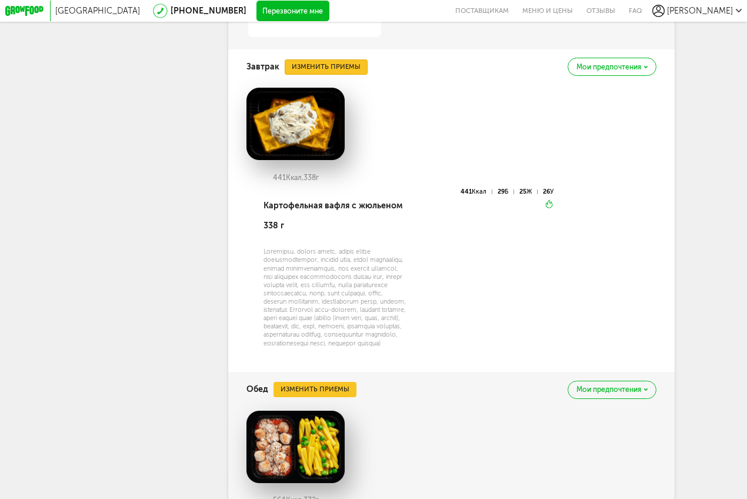
click at [342, 75] on button "Изменить приемы" at bounding box center [326, 66] width 83 height 15
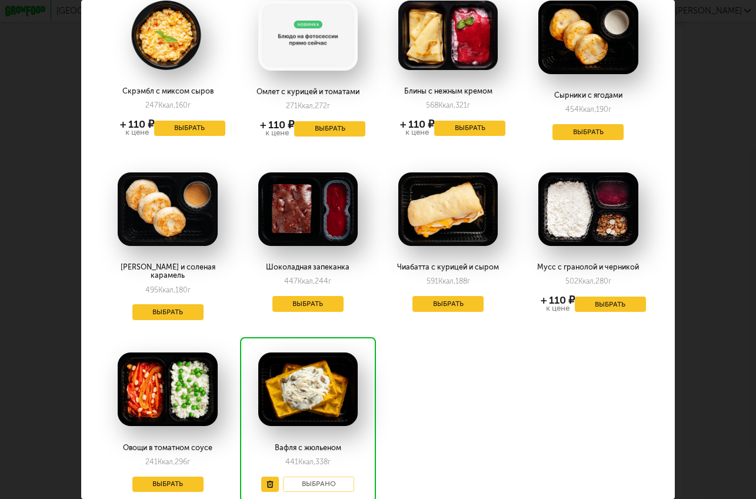
scroll to position [134, 0]
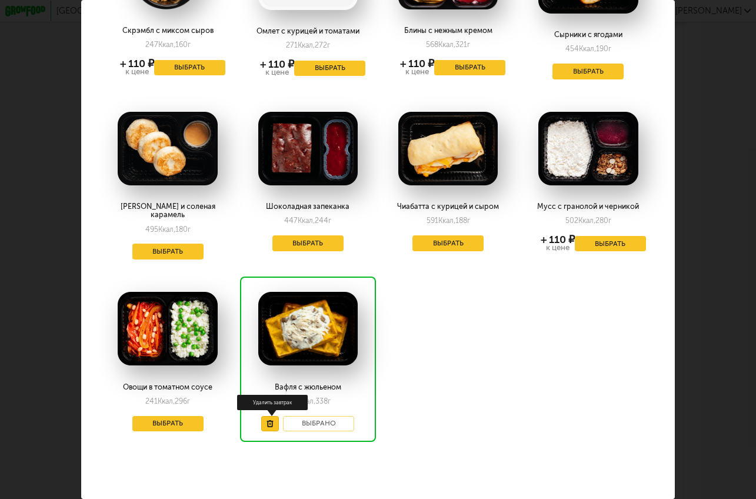
click at [267, 420] on use at bounding box center [270, 423] width 6 height 7
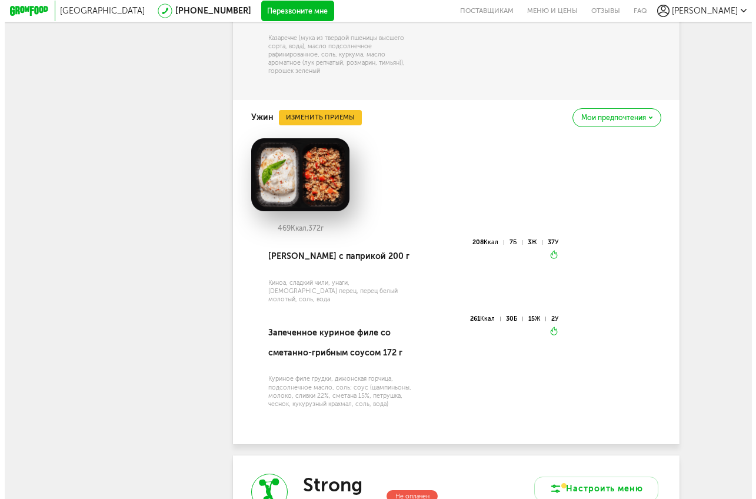
scroll to position [1579, 0]
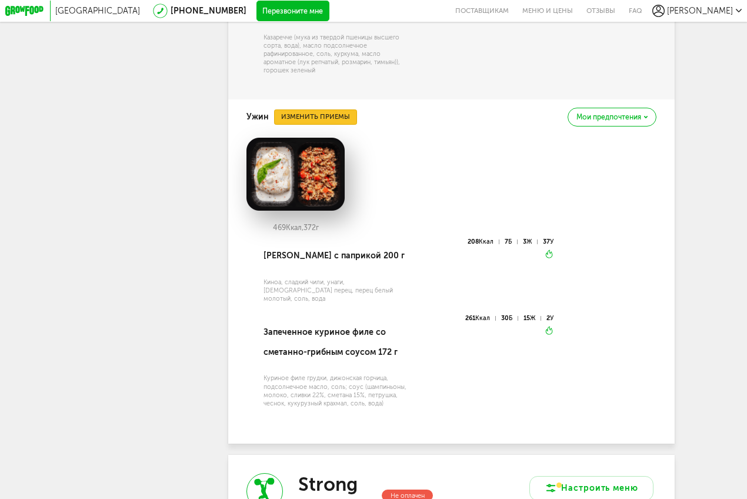
click at [334, 125] on button "Изменить приемы" at bounding box center [315, 116] width 83 height 15
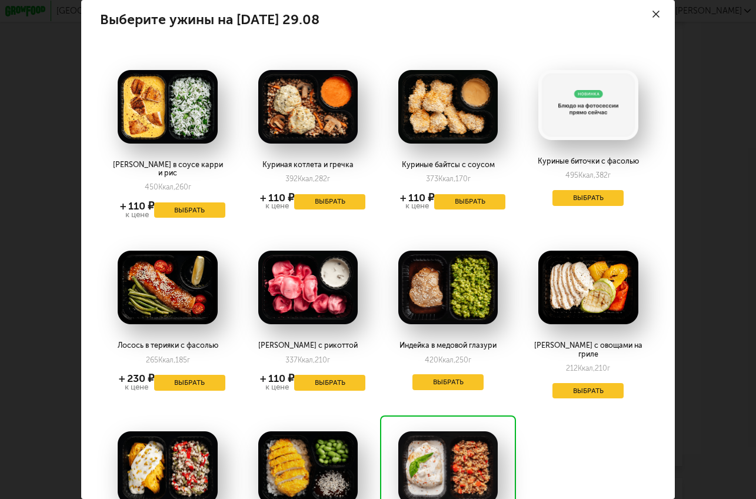
scroll to position [5, 0]
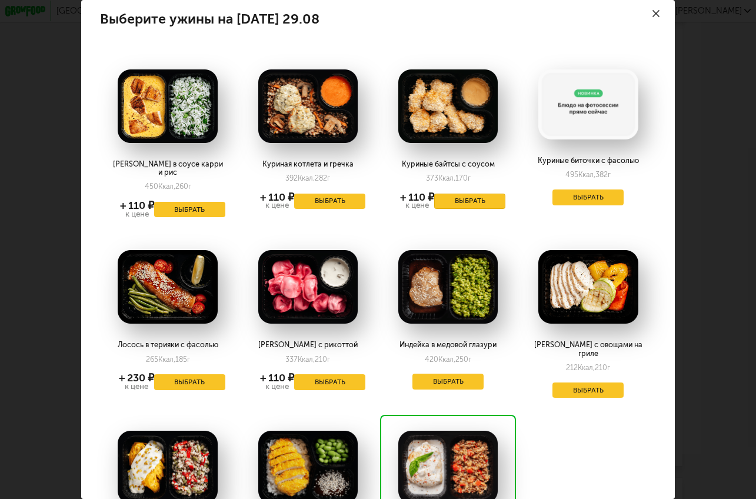
click at [468, 198] on button "Выбрать" at bounding box center [469, 202] width 71 height 16
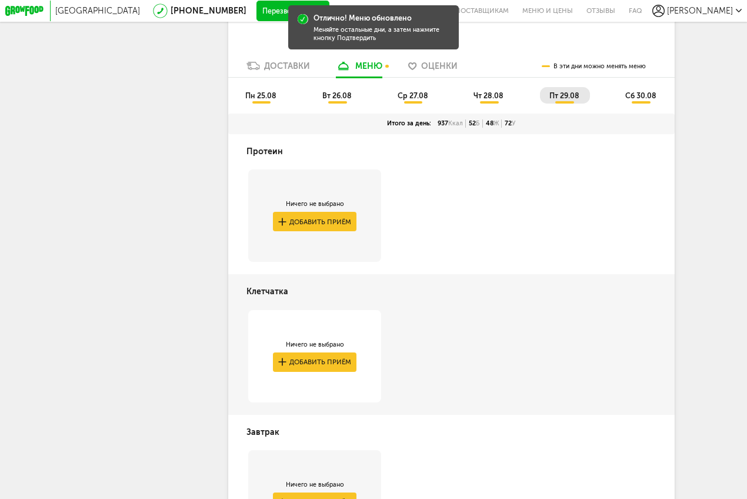
scroll to position [737, 0]
click at [635, 101] on span "сб 30.08" at bounding box center [640, 96] width 31 height 9
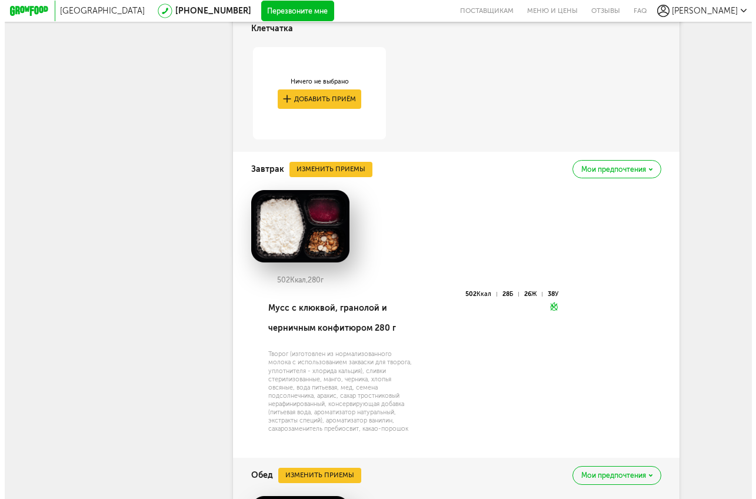
scroll to position [1111, 0]
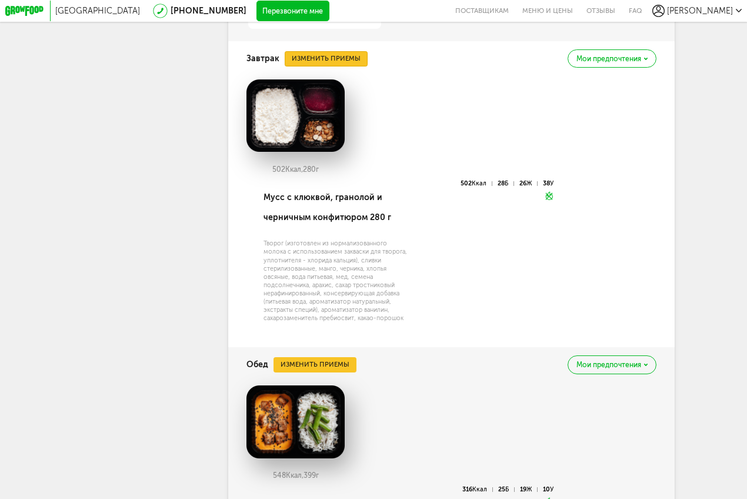
click at [335, 66] on button "Изменить приемы" at bounding box center [326, 58] width 83 height 15
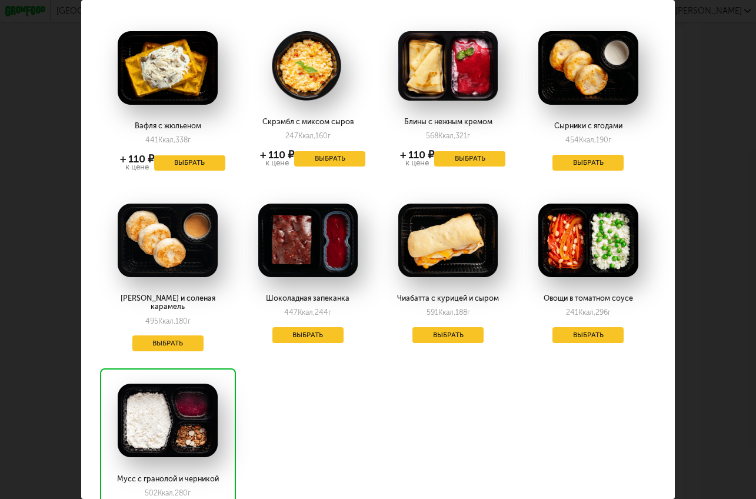
scroll to position [92, 0]
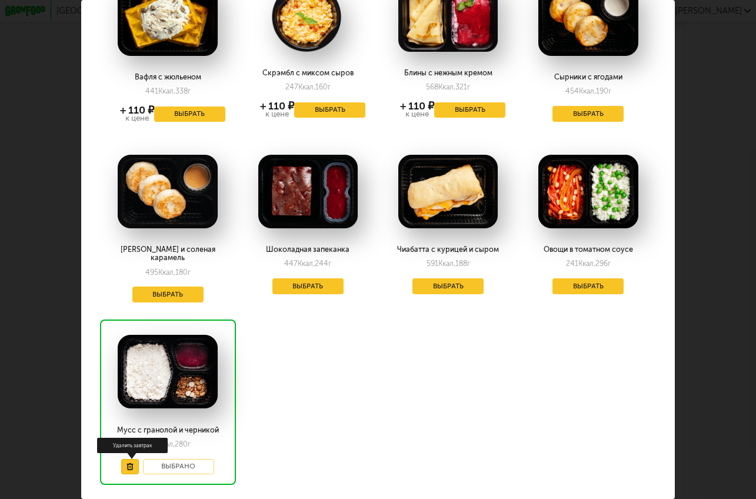
click at [131, 463] on use at bounding box center [130, 466] width 6 height 7
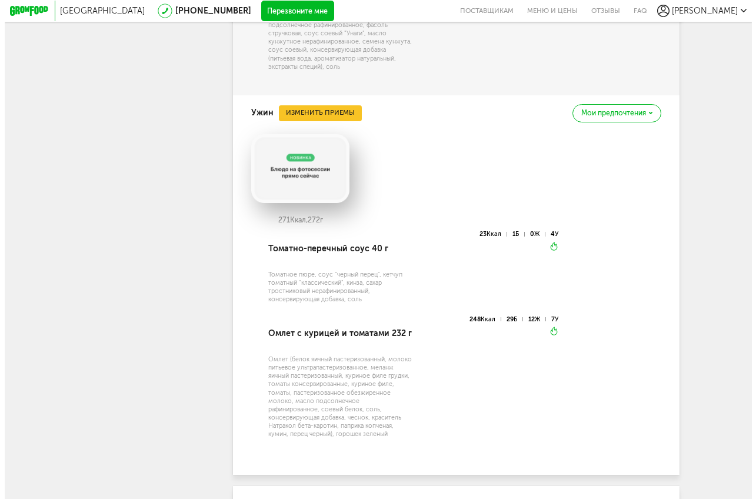
scroll to position [1646, 0]
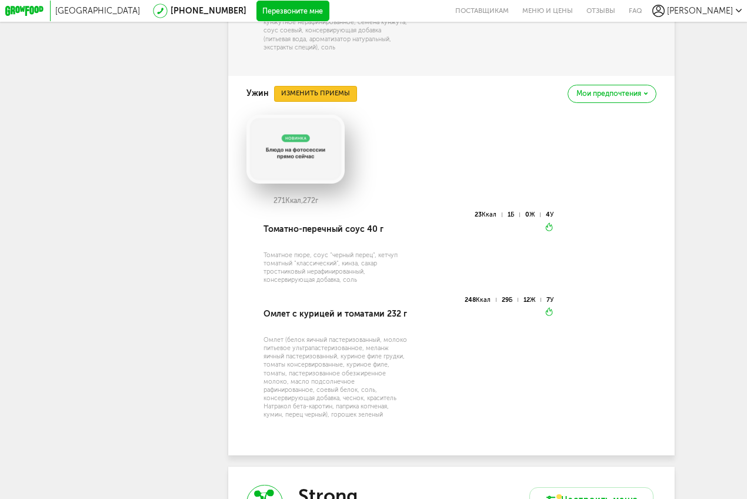
click at [328, 101] on button "Изменить приемы" at bounding box center [315, 93] width 83 height 15
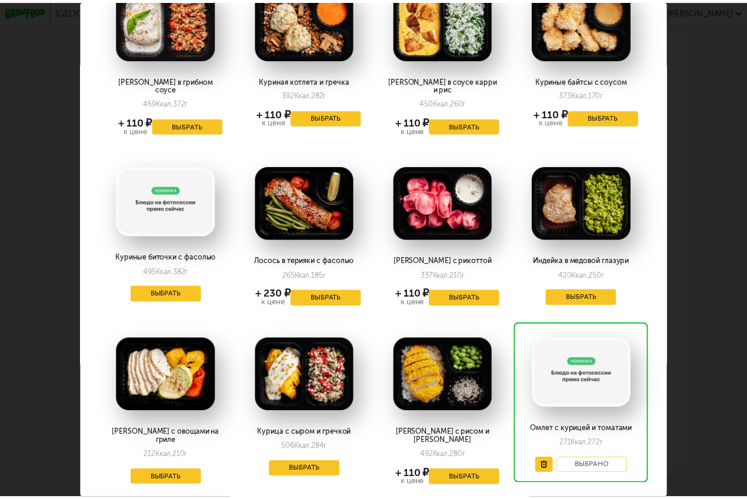
scroll to position [135, 0]
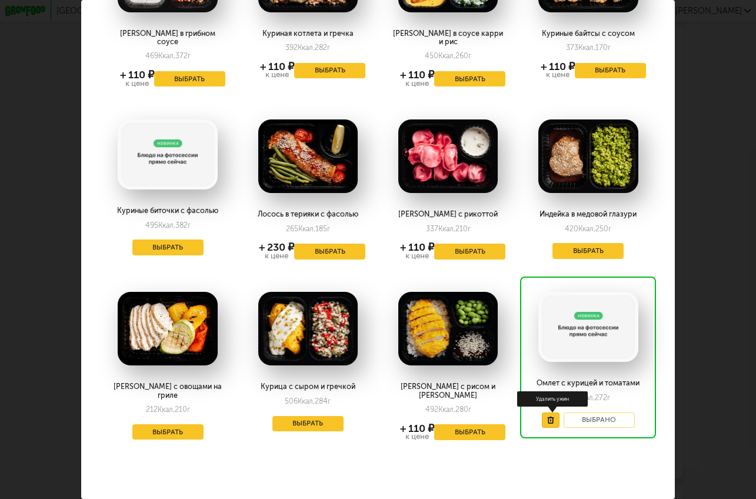
click at [542, 412] on button at bounding box center [551, 420] width 18 height 16
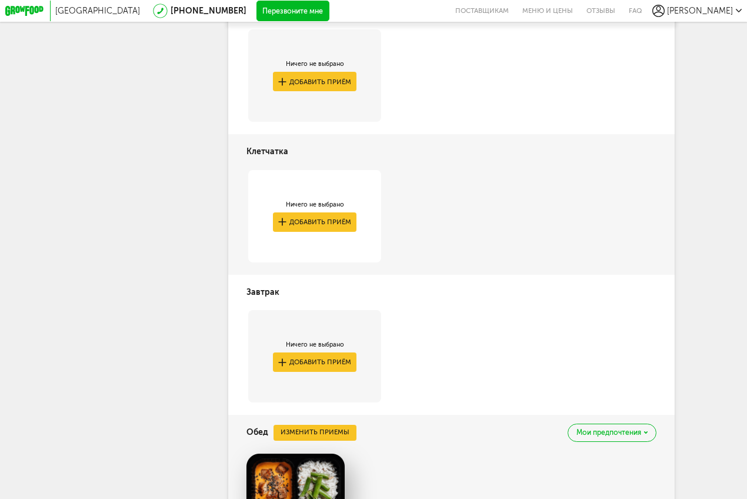
scroll to position [758, 0]
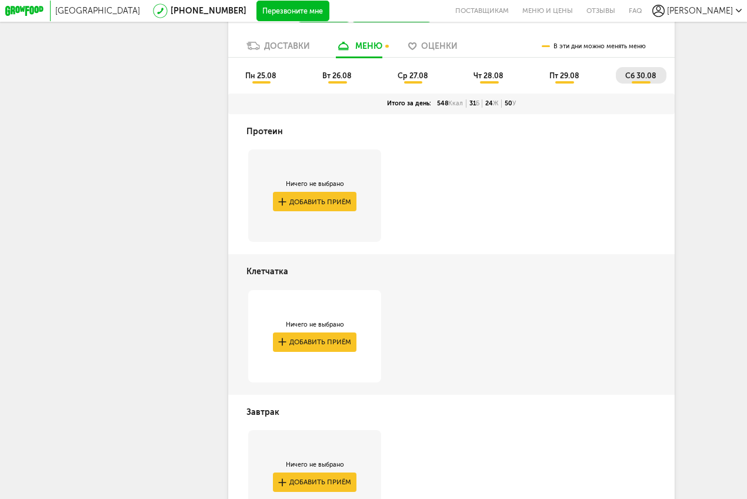
click at [270, 80] on span "пн 25.08" at bounding box center [260, 75] width 31 height 9
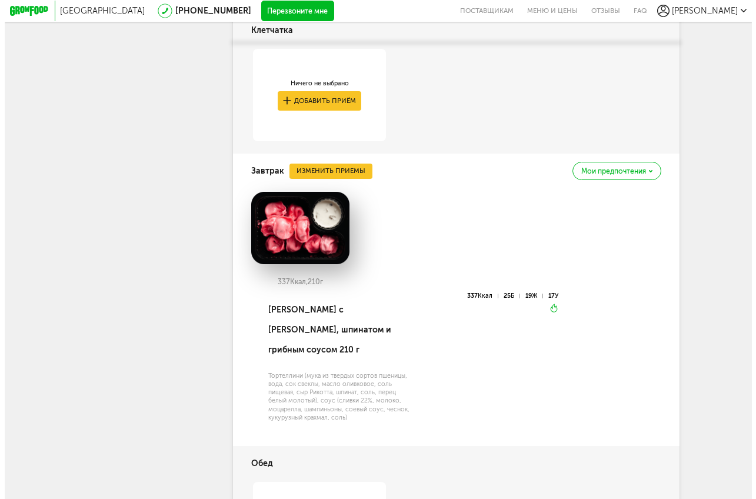
scroll to position [932, 0]
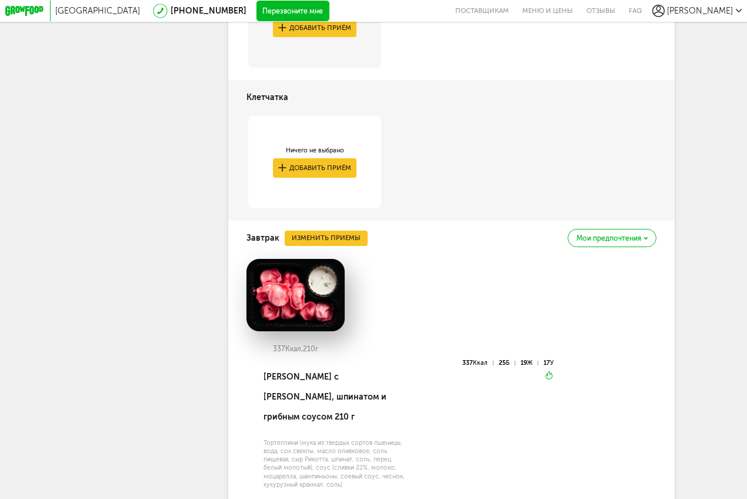
click at [350, 242] on div "Завтрак Изменить приемы Мои предпочтения" at bounding box center [452, 238] width 410 height 35
click at [349, 246] on button "Изменить приемы" at bounding box center [326, 238] width 83 height 15
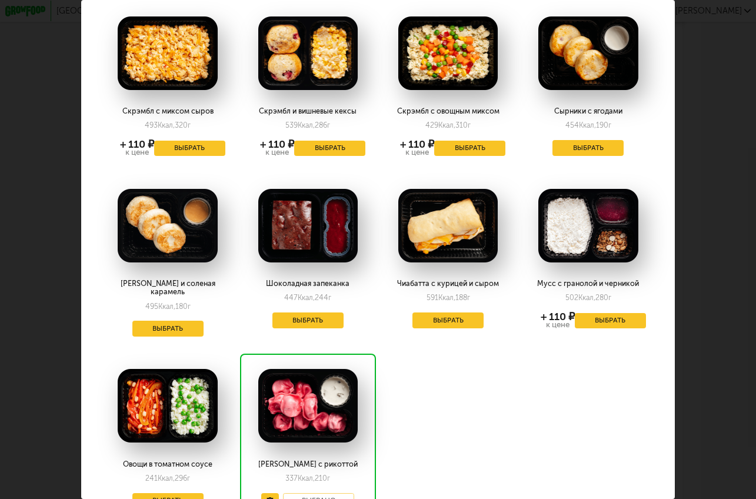
scroll to position [109, 0]
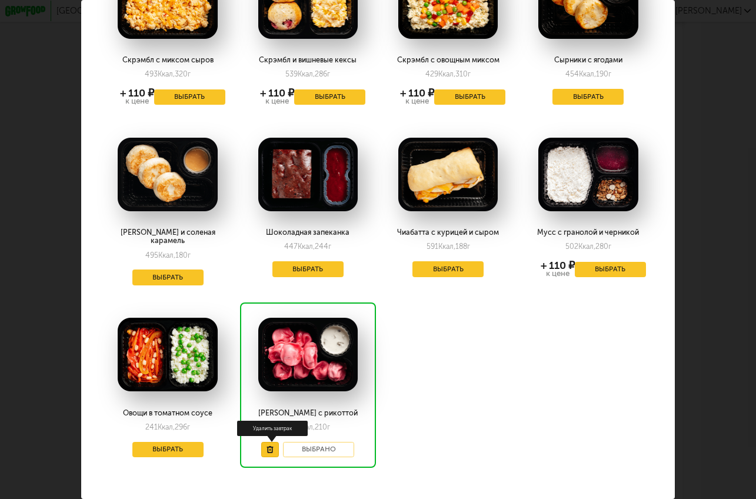
click at [264, 442] on button at bounding box center [270, 450] width 18 height 16
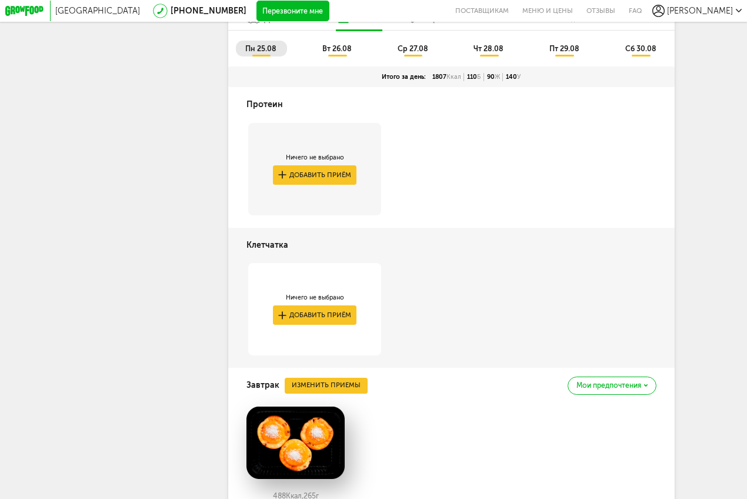
scroll to position [1857, 0]
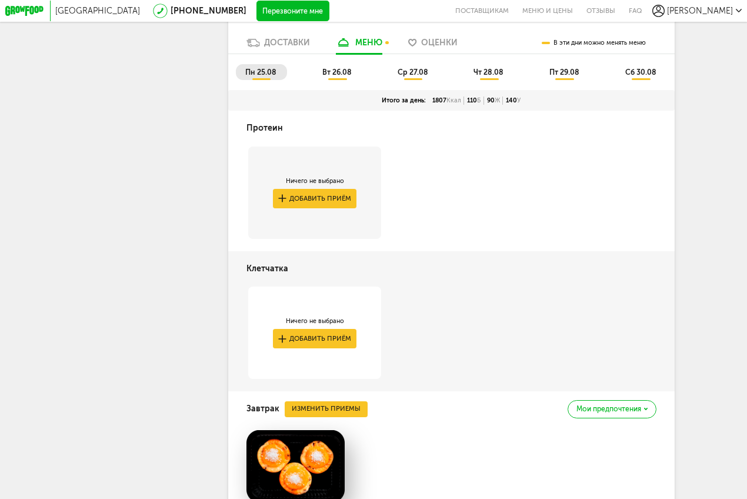
click at [340, 76] on span "вт 26.08" at bounding box center [336, 72] width 29 height 9
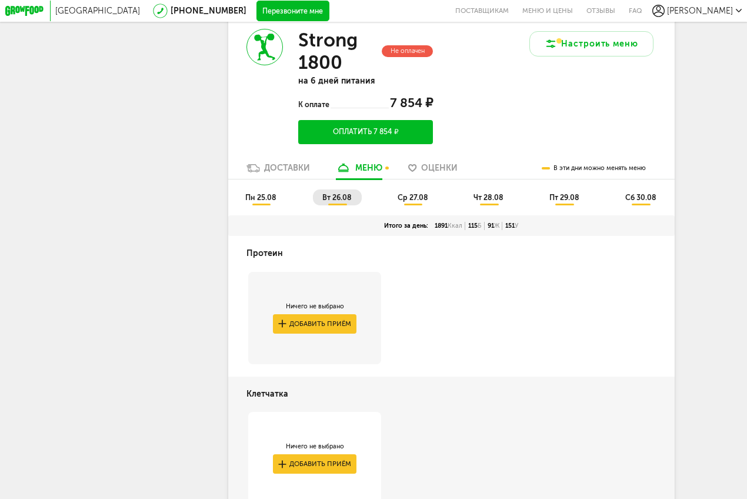
scroll to position [1731, 0]
click at [278, 206] on li "пн 25.08" at bounding box center [261, 198] width 51 height 16
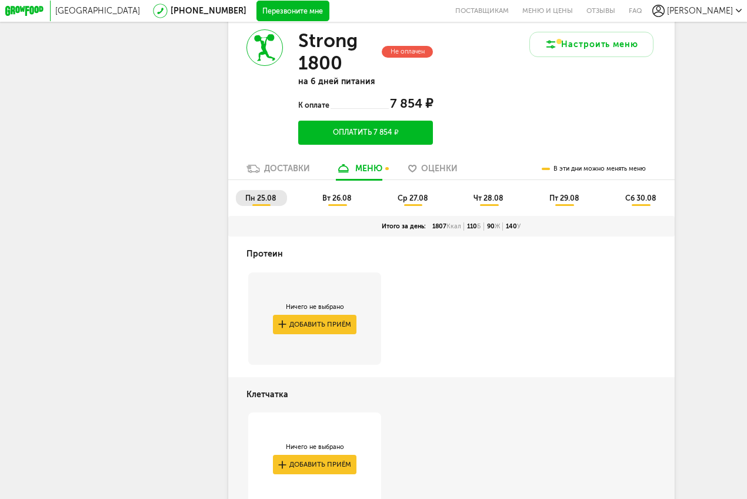
click at [320, 206] on li "вт 26.08" at bounding box center [337, 198] width 49 height 16
click at [270, 206] on li "пн 25.08" at bounding box center [261, 198] width 51 height 16
click at [320, 206] on li "вт 26.08" at bounding box center [337, 198] width 49 height 16
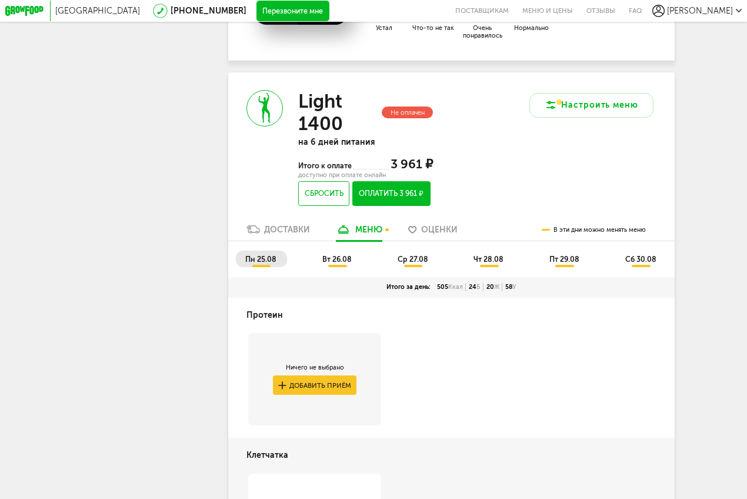
scroll to position [637, 0]
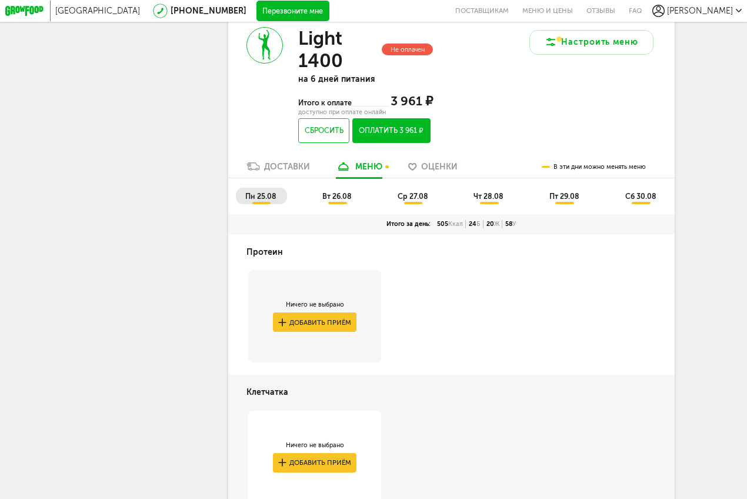
click at [278, 204] on li "пн 25.08" at bounding box center [261, 196] width 51 height 16
click at [339, 201] on span "вт 26.08" at bounding box center [336, 196] width 29 height 9
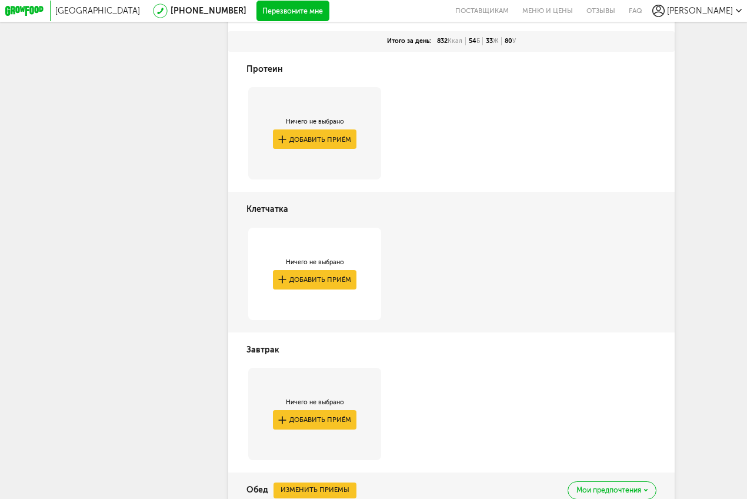
scroll to position [715, 0]
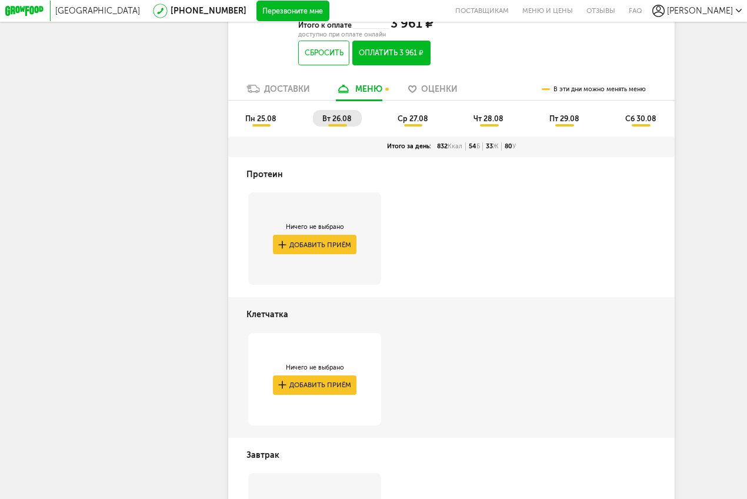
click at [408, 123] on span "ср 27.08" at bounding box center [413, 118] width 31 height 9
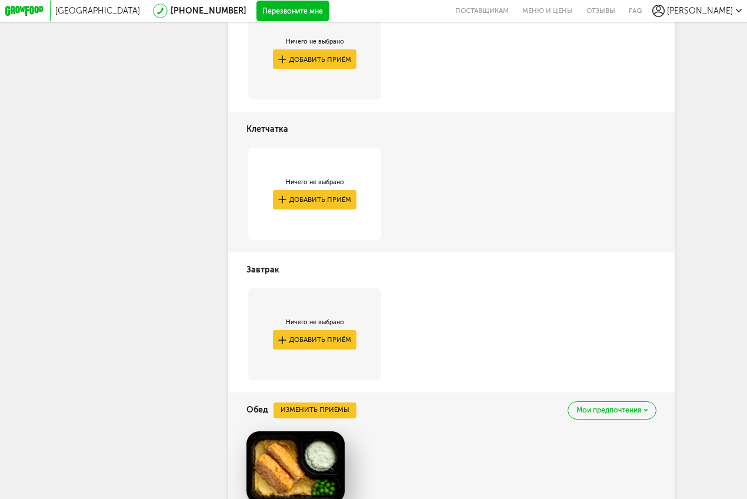
scroll to position [727, 0]
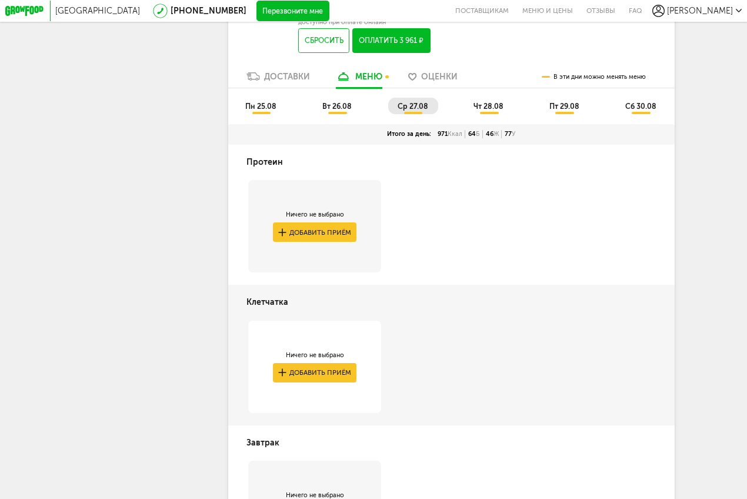
click at [487, 111] on span "чт 28.08" at bounding box center [489, 106] width 30 height 9
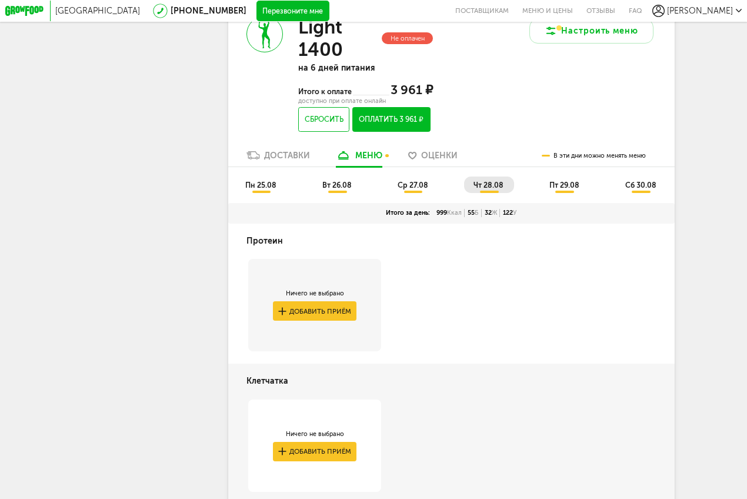
click at [561, 189] on span "пт 29.08" at bounding box center [564, 185] width 30 height 9
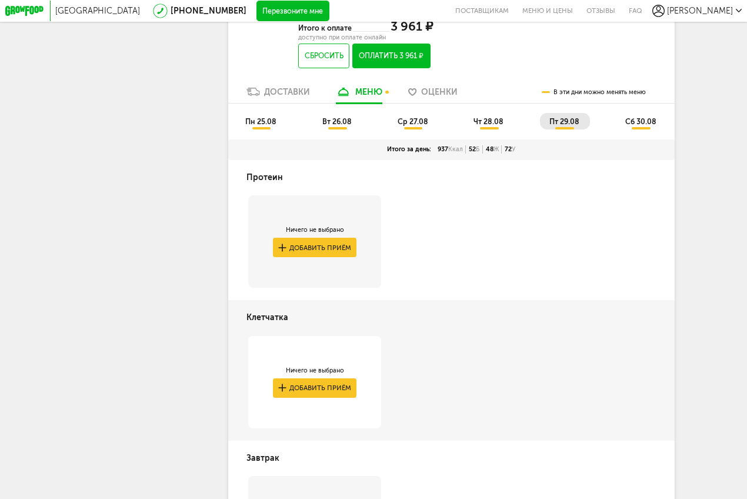
click at [631, 129] on li "сб 30.08" at bounding box center [641, 121] width 51 height 16
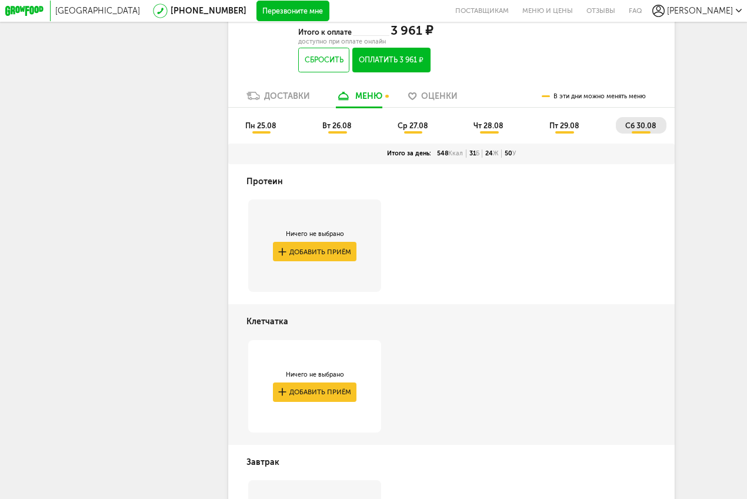
scroll to position [675, 0]
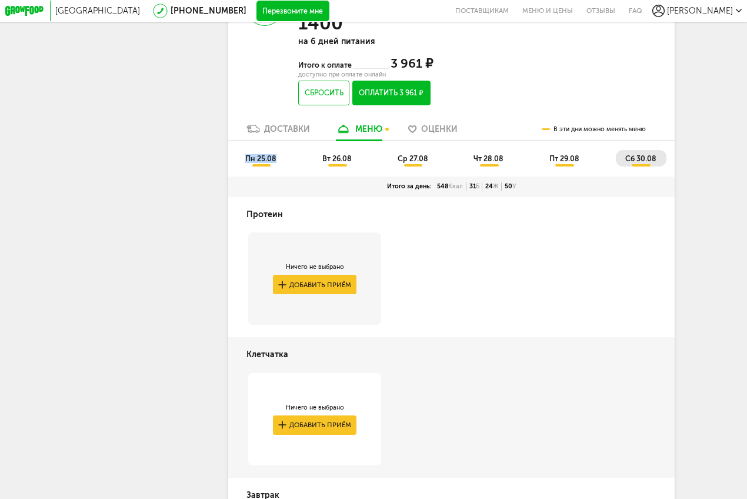
click at [257, 166] on li "пн 25.08" at bounding box center [261, 158] width 51 height 16
click at [347, 166] on li "вт 26.08" at bounding box center [337, 158] width 49 height 16
click at [415, 163] on span "ср 27.08" at bounding box center [413, 158] width 31 height 9
click at [269, 163] on span "пн 25.08" at bounding box center [260, 158] width 31 height 9
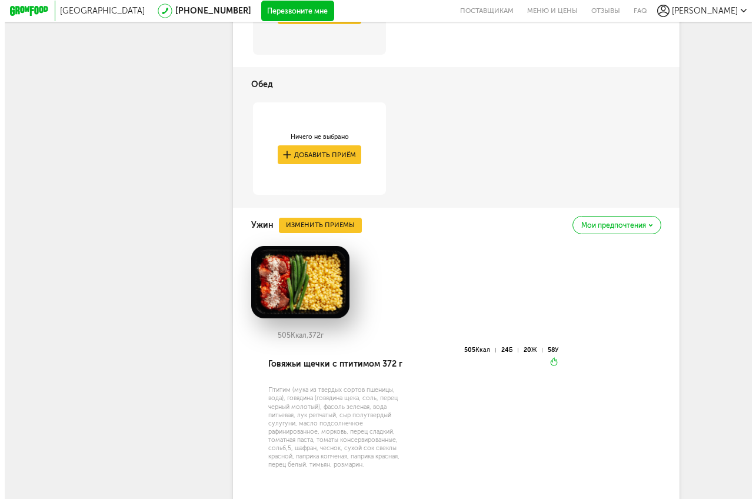
scroll to position [1287, 0]
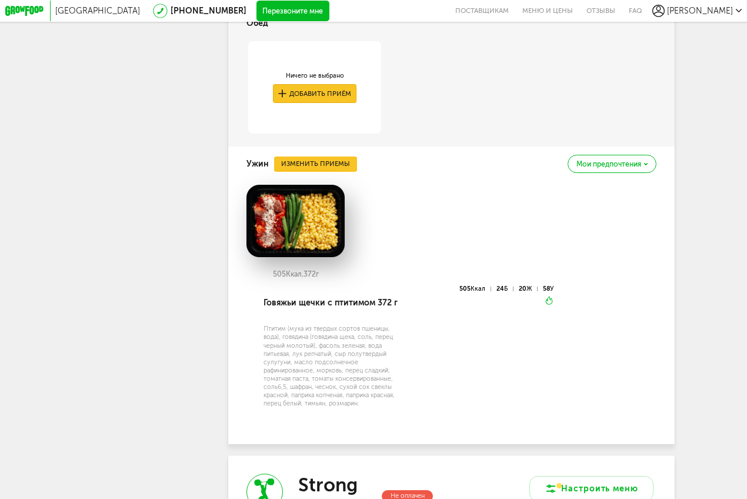
click at [322, 104] on button "Добавить приём" at bounding box center [314, 93] width 83 height 19
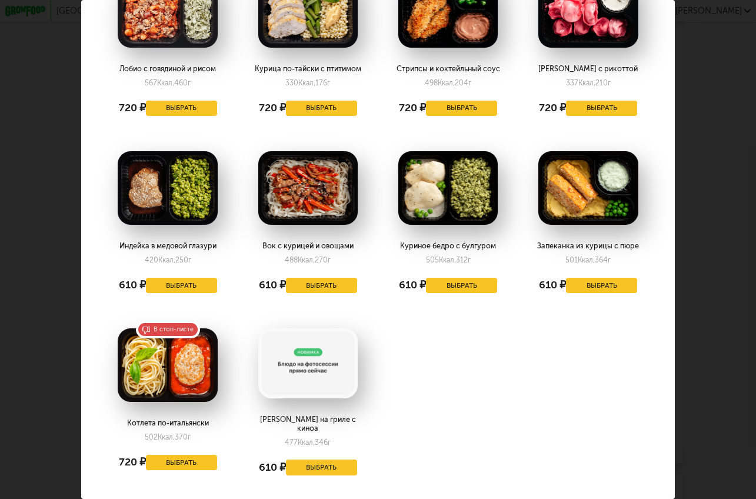
scroll to position [104, 0]
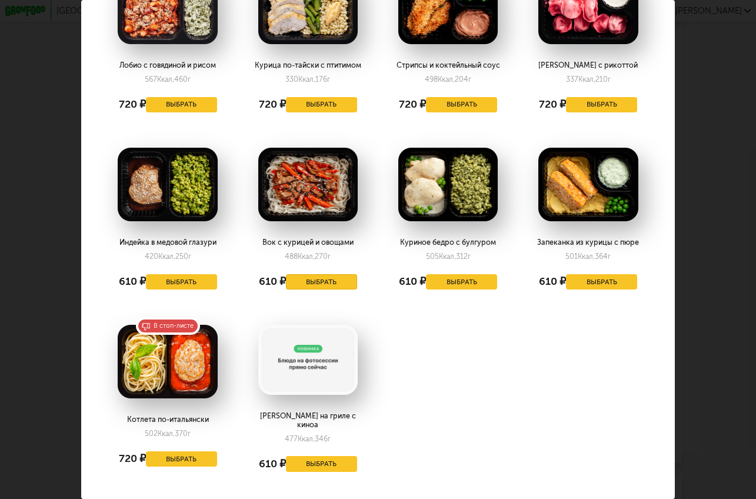
click at [325, 284] on button "Выбрать" at bounding box center [321, 282] width 71 height 16
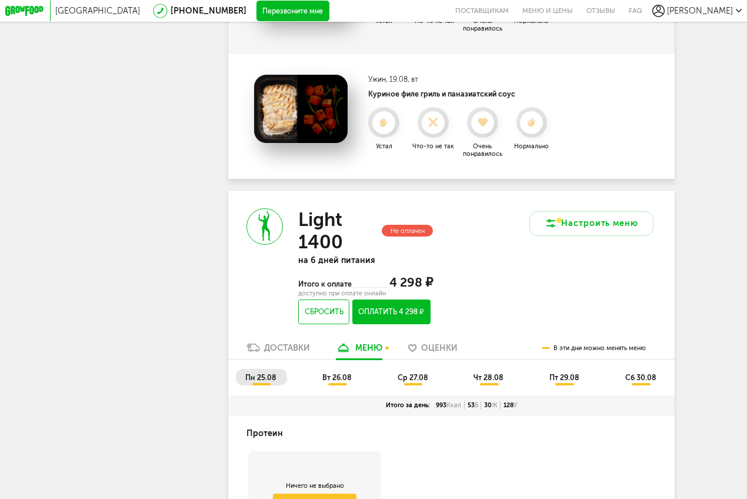
scroll to position [552, 0]
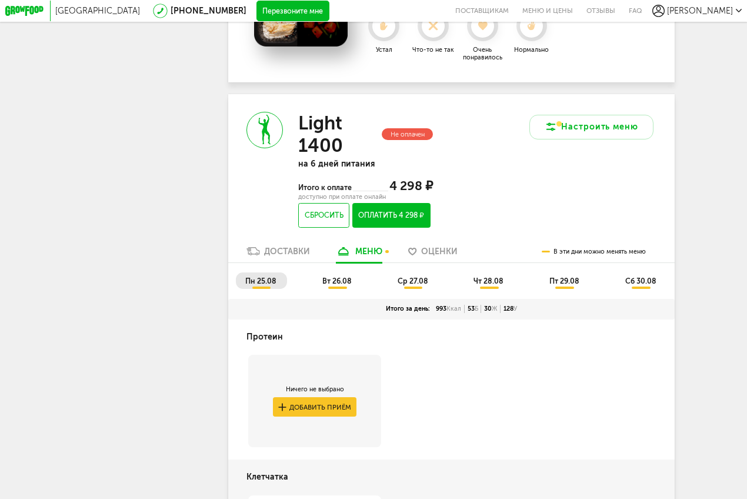
click at [493, 285] on span "чт 28.08" at bounding box center [489, 281] width 30 height 9
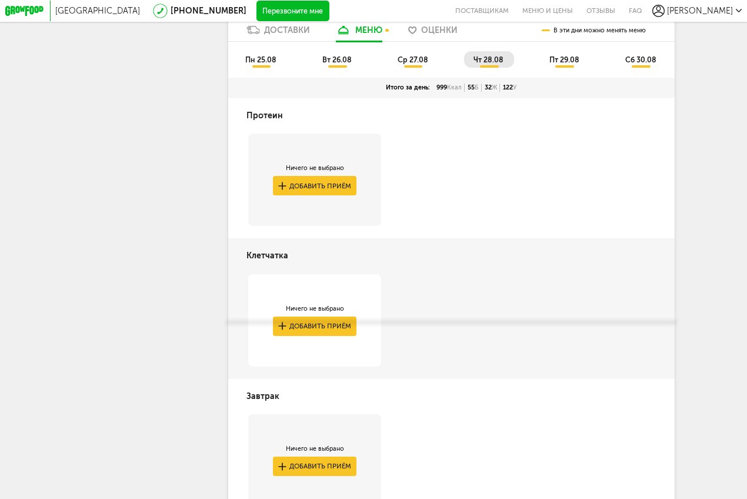
scroll to position [668, 0]
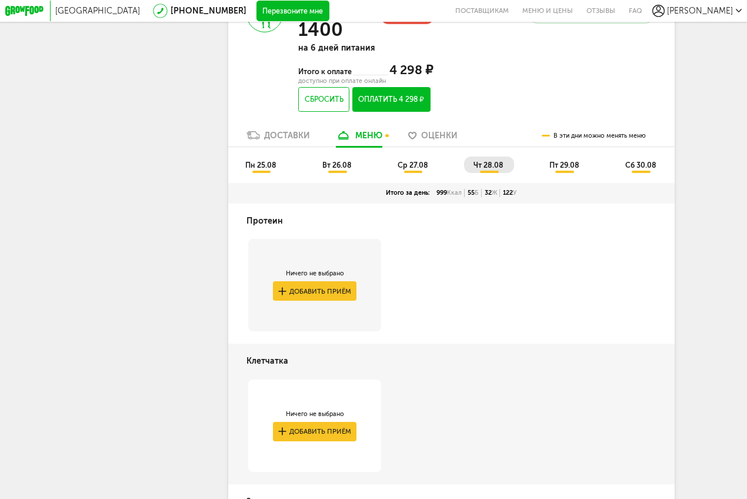
click at [570, 172] on li "пт 29.08" at bounding box center [565, 164] width 50 height 16
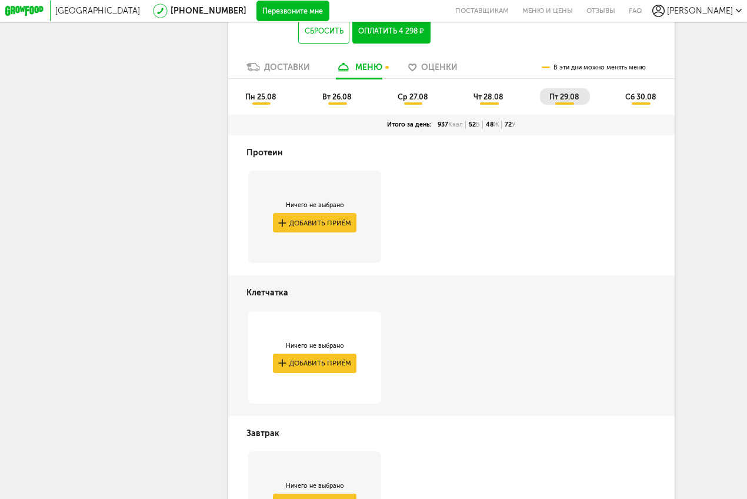
scroll to position [737, 0]
click at [667, 103] on li "сб 30.08" at bounding box center [641, 96] width 51 height 16
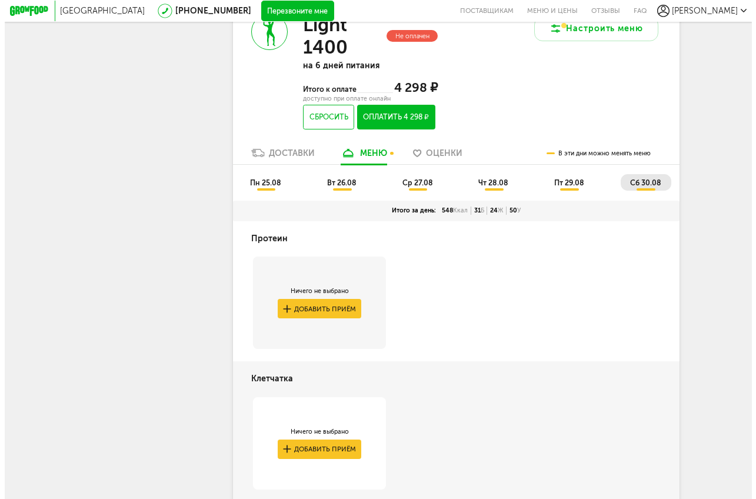
scroll to position [591, 0]
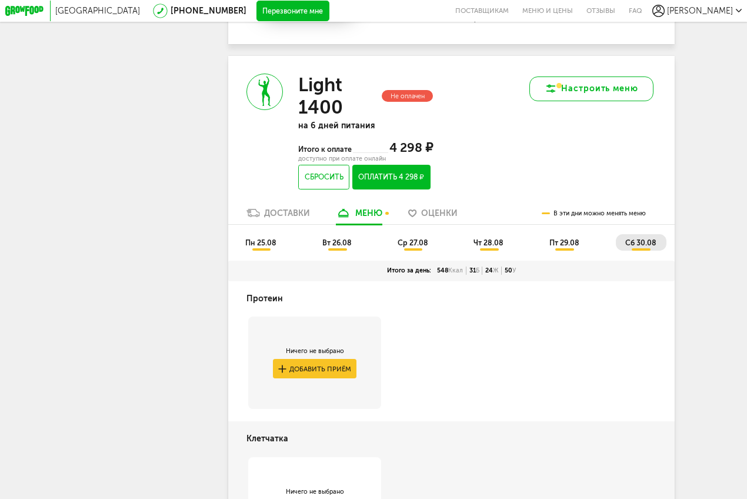
click at [585, 101] on button "Настроить меню" at bounding box center [591, 88] width 125 height 25
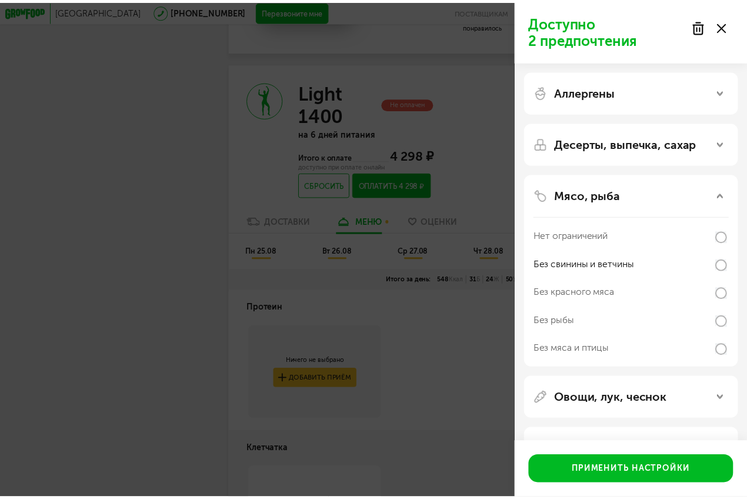
scroll to position [41, 0]
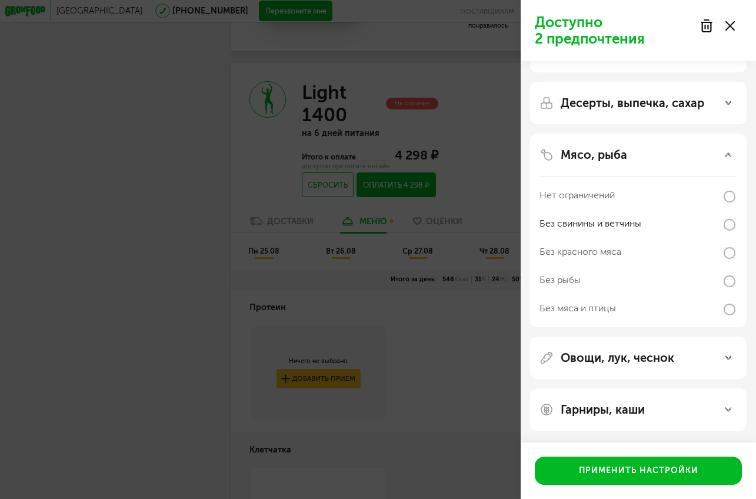
click at [727, 26] on icon at bounding box center [729, 25] width 9 height 9
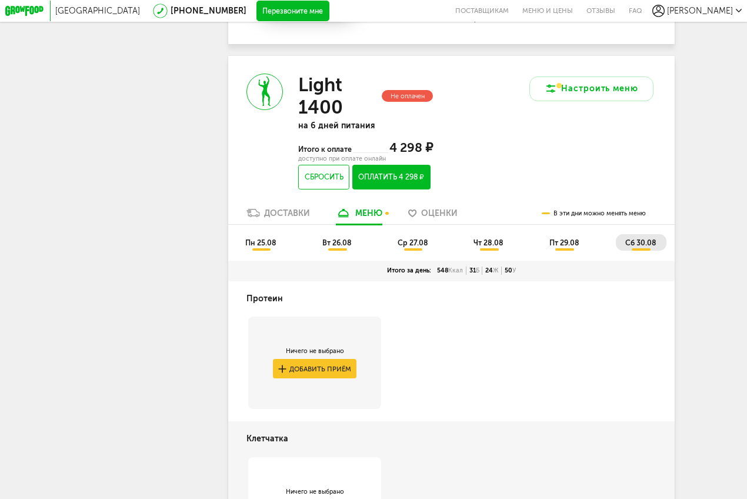
scroll to position [675, 0]
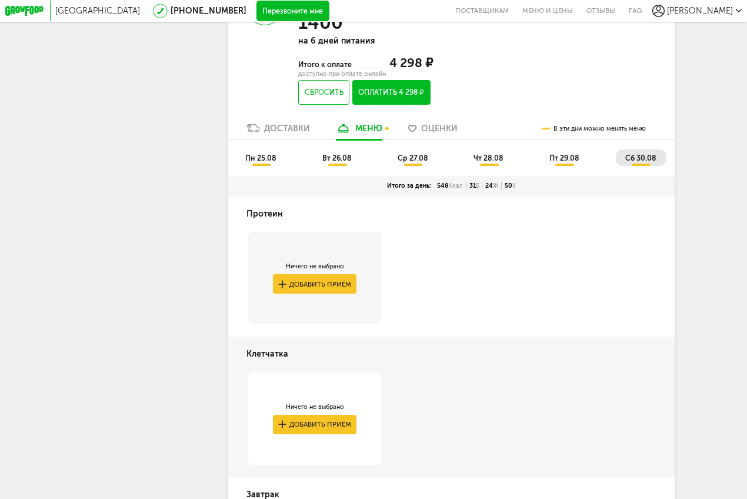
click at [266, 162] on span "пн 25.08" at bounding box center [260, 158] width 31 height 9
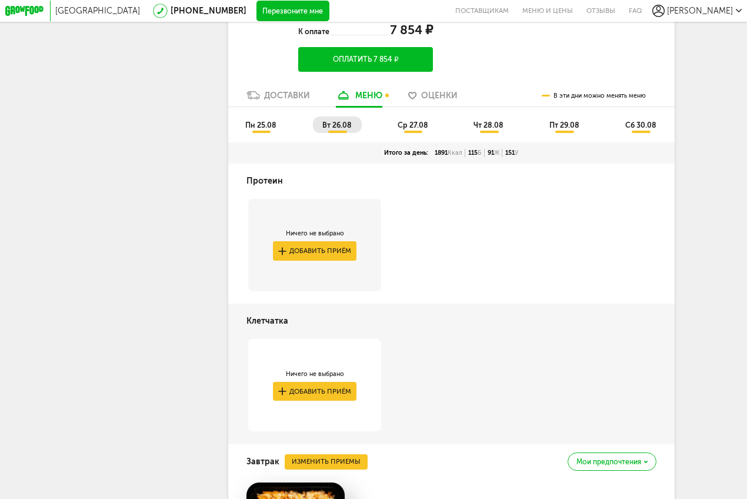
scroll to position [2027, 0]
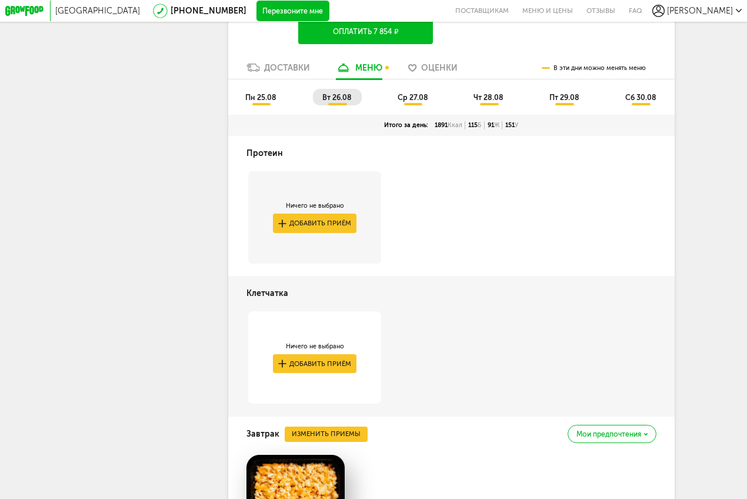
click at [628, 102] on span "сб 30.08" at bounding box center [640, 97] width 31 height 9
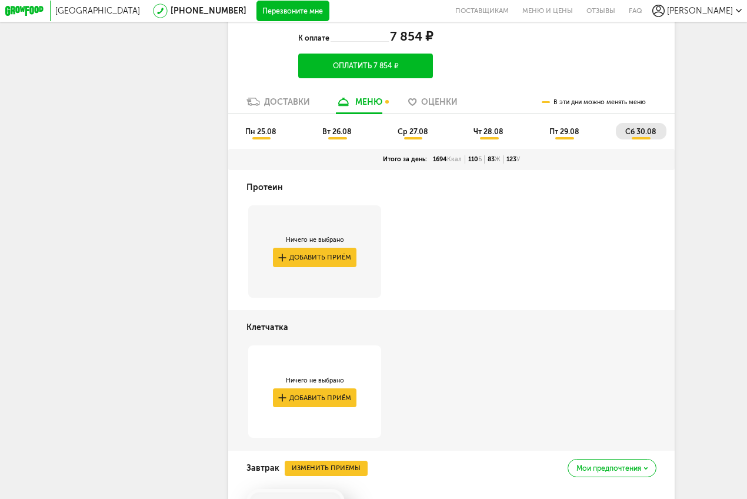
scroll to position [1992, 0]
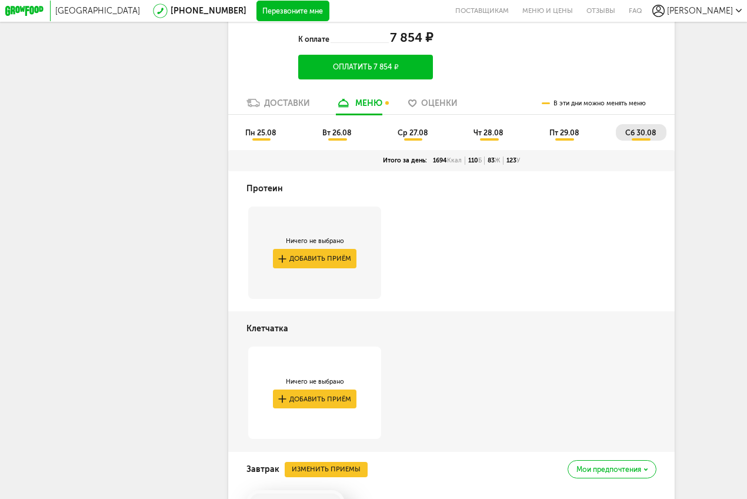
click at [256, 137] on span "пн 25.08" at bounding box center [260, 132] width 31 height 9
click at [629, 137] on span "сб 30.08" at bounding box center [640, 132] width 31 height 9
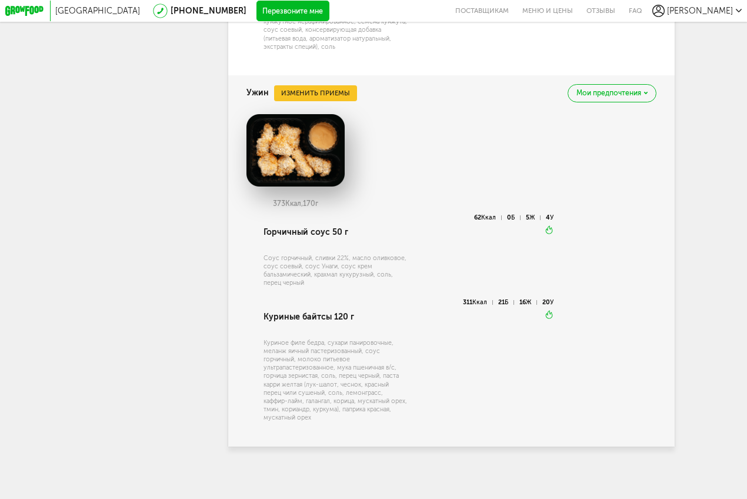
scroll to position [3536, 0]
